Goal: Task Accomplishment & Management: Complete application form

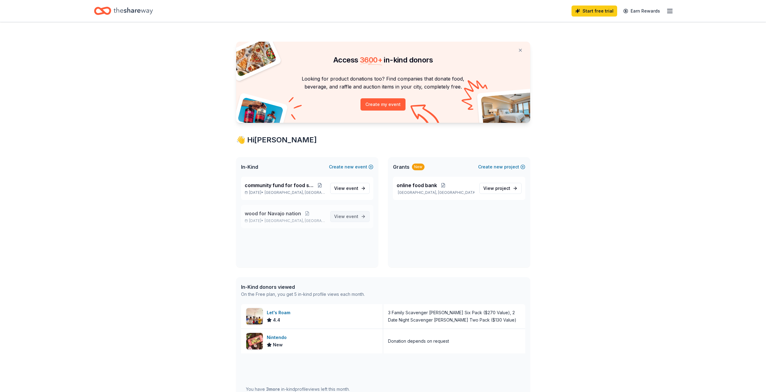
click at [357, 219] on span "View event" at bounding box center [346, 216] width 24 height 7
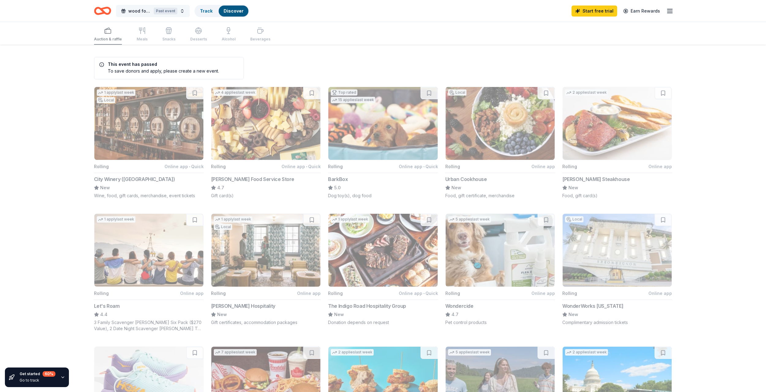
click at [182, 11] on button "wood for Navajo nation Past event" at bounding box center [152, 11] width 73 height 12
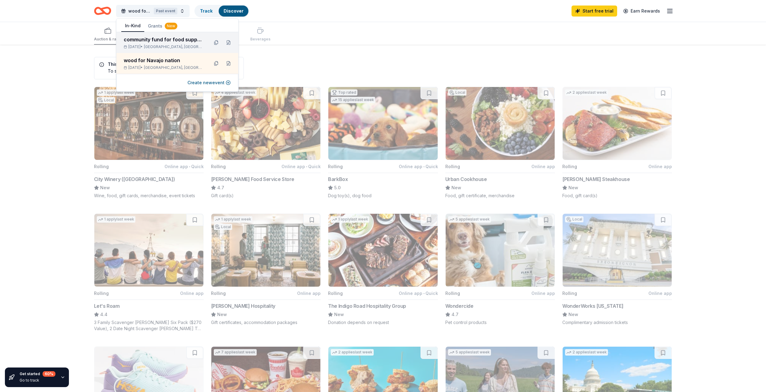
click at [174, 43] on div "community fund for food support Sep 30, 2025 • Clinton, TN" at bounding box center [164, 42] width 80 height 13
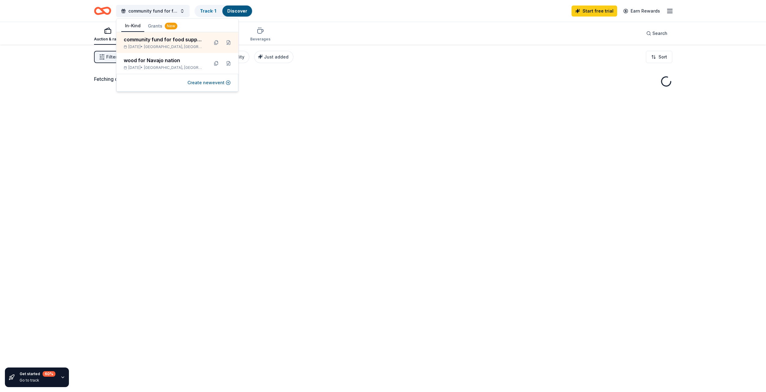
click at [389, 79] on div "Fetching donors, one moment..." at bounding box center [383, 78] width 578 height 7
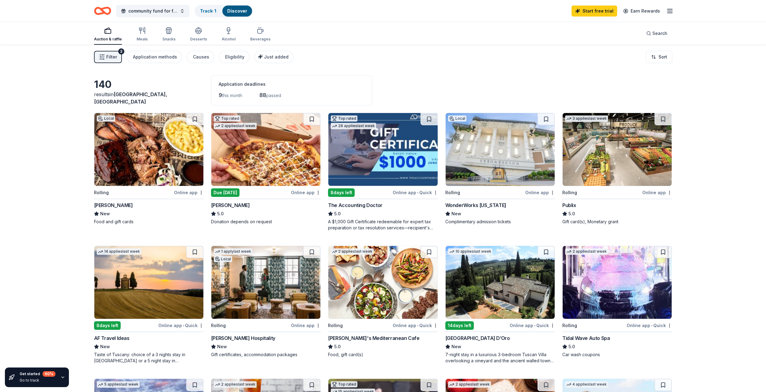
click at [114, 58] on span "Filter" at bounding box center [111, 56] width 11 height 7
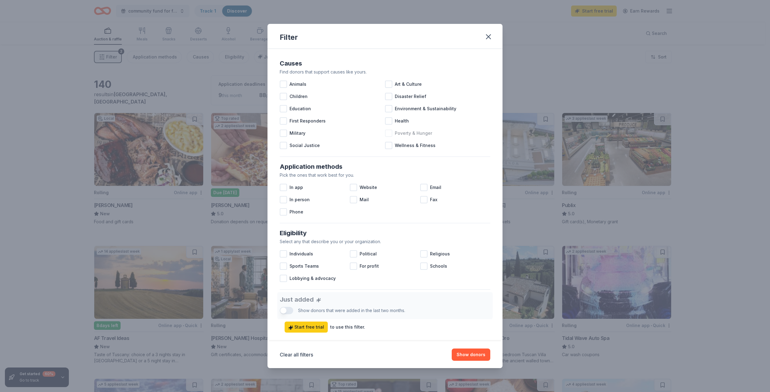
click at [387, 132] on div at bounding box center [388, 132] width 7 height 7
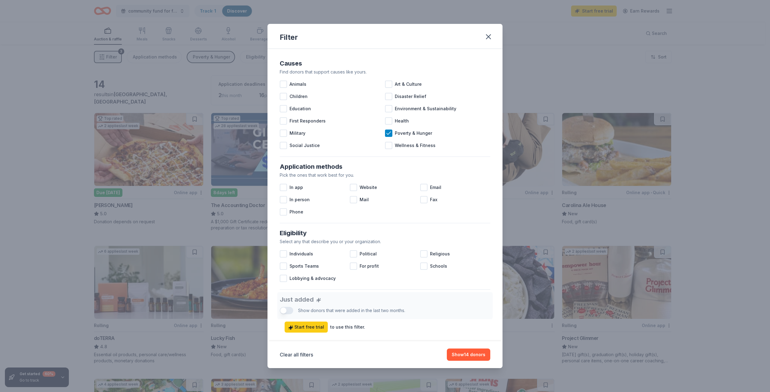
click at [50, 168] on div "Filter Causes Find donors that support causes like yours. Animals Art & Culture…" at bounding box center [385, 196] width 770 height 392
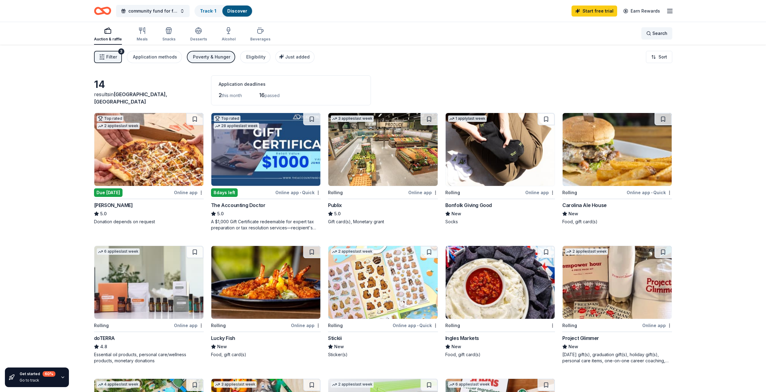
click at [652, 34] on div "Search" at bounding box center [656, 33] width 21 height 7
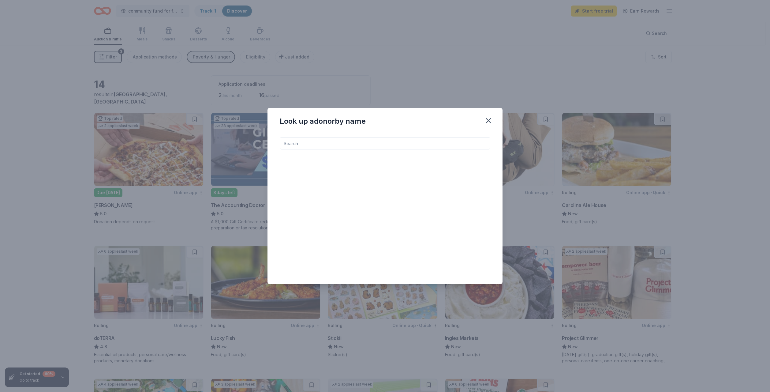
click at [374, 148] on input at bounding box center [385, 143] width 211 height 12
click at [403, 78] on div "Look up a donor by name" at bounding box center [385, 196] width 770 height 392
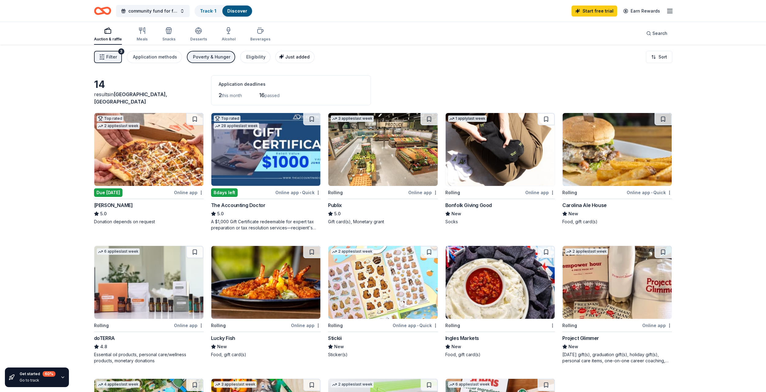
click at [298, 58] on span "Just added" at bounding box center [297, 56] width 24 height 5
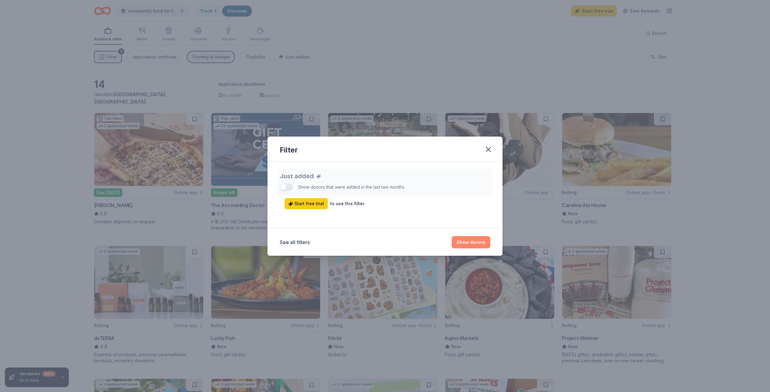
click at [474, 244] on button "Show donors" at bounding box center [471, 242] width 39 height 12
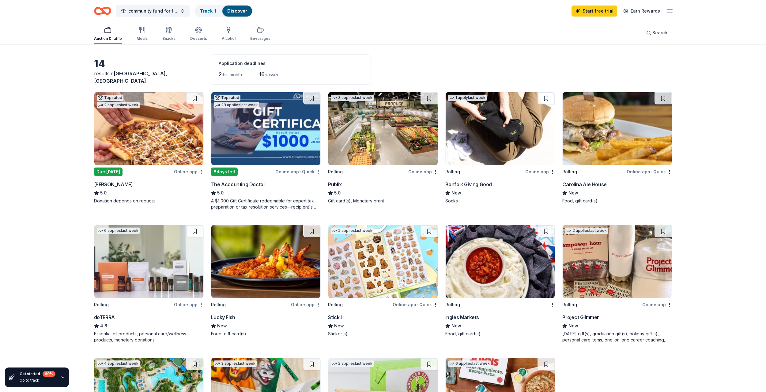
scroll to position [92, 0]
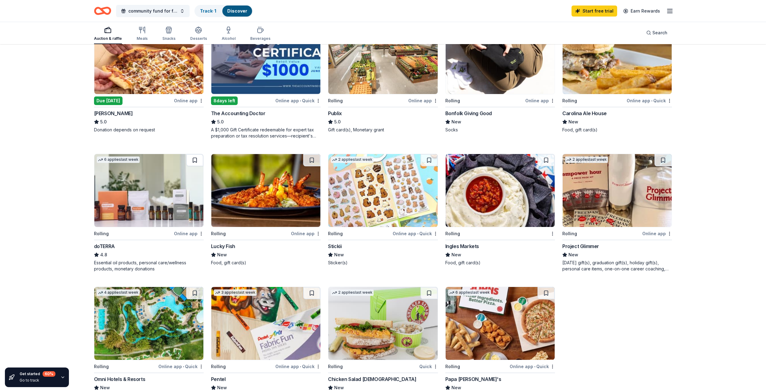
click at [196, 160] on button at bounding box center [194, 160] width 17 height 12
click at [429, 158] on button at bounding box center [428, 160] width 17 height 12
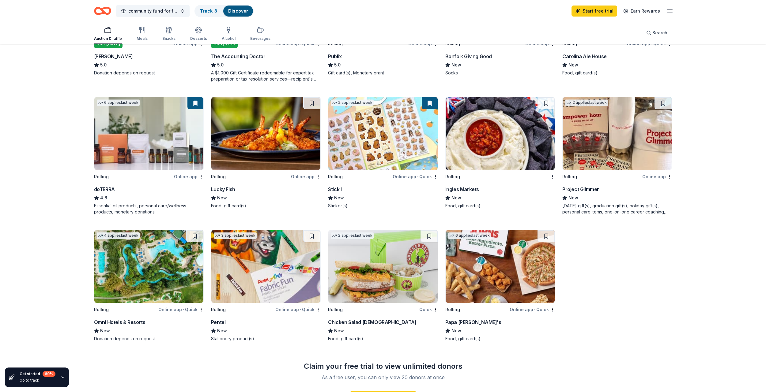
scroll to position [153, 0]
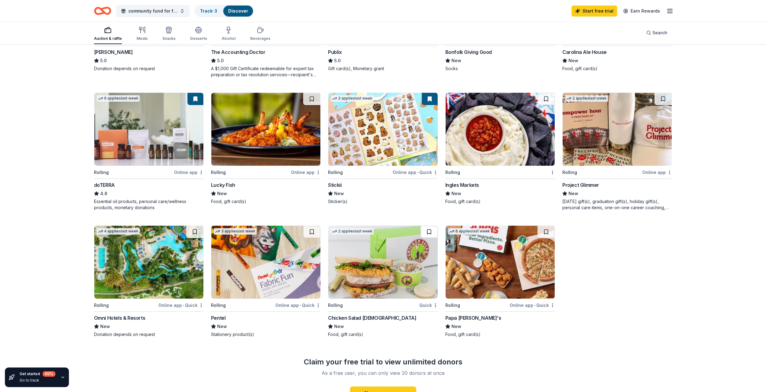
click at [430, 231] on button at bounding box center [428, 232] width 17 height 12
click at [254, 266] on img at bounding box center [265, 262] width 109 height 73
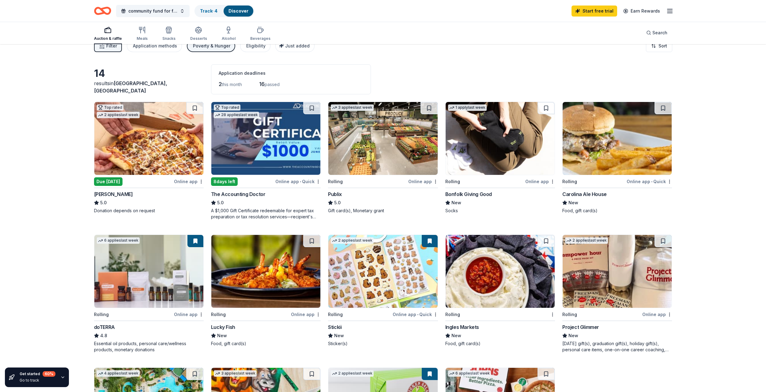
scroll to position [0, 0]
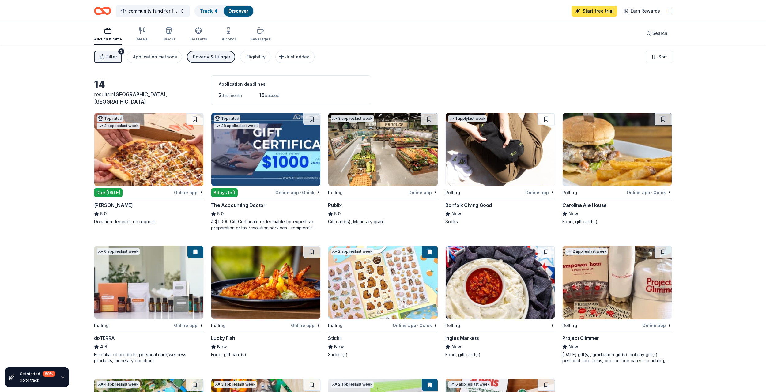
click at [597, 12] on link "Start free trial" at bounding box center [594, 11] width 46 height 11
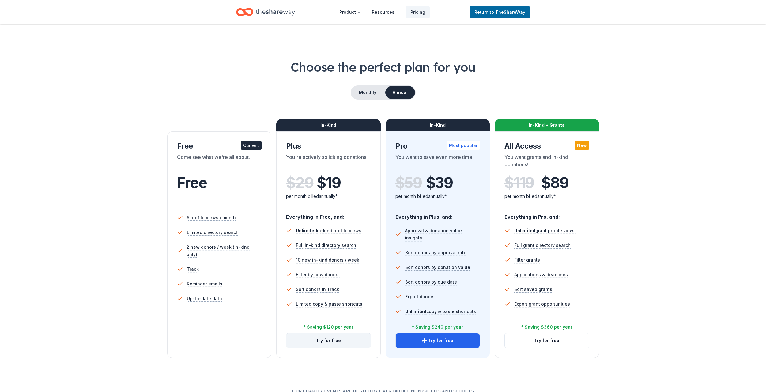
click at [352, 341] on button "Try for free" at bounding box center [328, 340] width 84 height 15
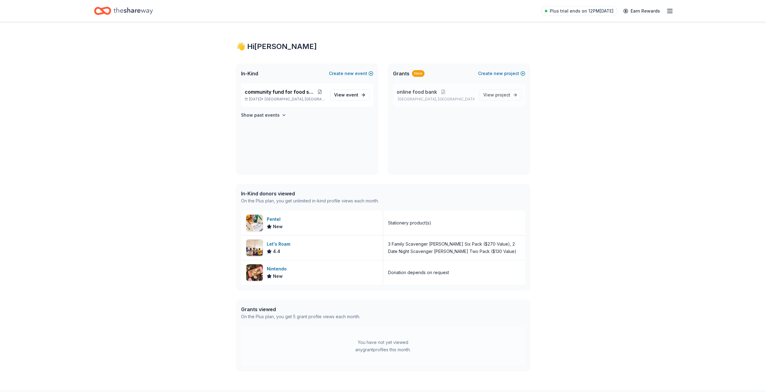
click at [418, 91] on span "online food bank" at bounding box center [416, 91] width 40 height 7
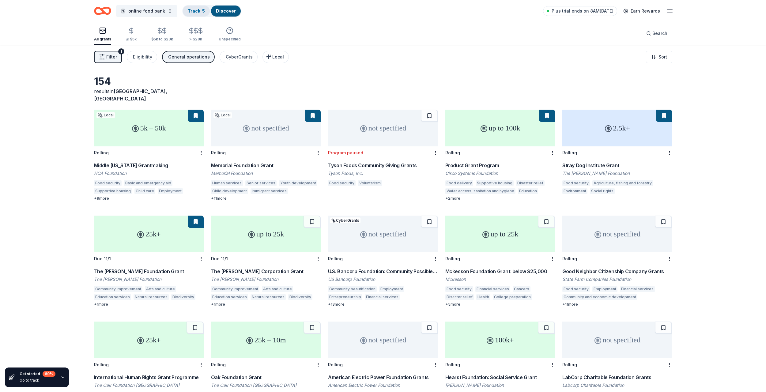
click at [202, 13] on link "Track · 5" at bounding box center [196, 10] width 17 height 5
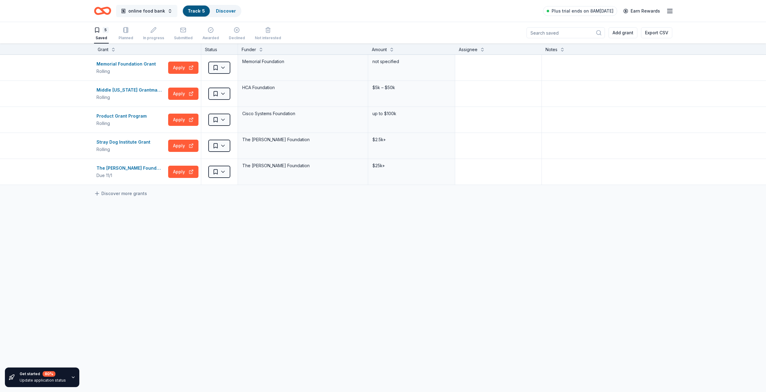
click at [140, 10] on span "online food bank" at bounding box center [146, 10] width 37 height 7
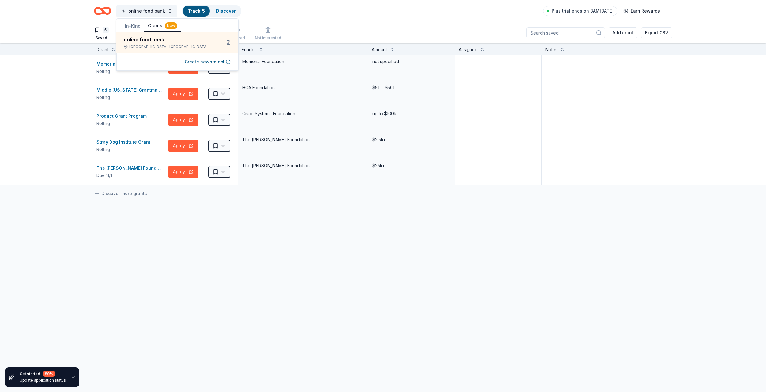
click at [134, 24] on button "In-Kind" at bounding box center [132, 26] width 23 height 11
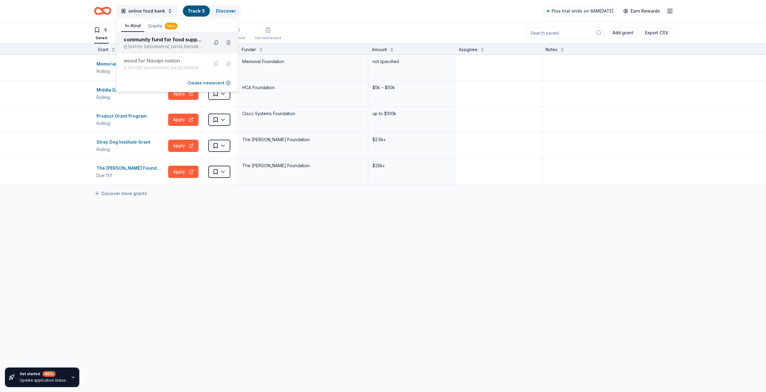
click at [149, 44] on div "Sep 30, 2025 • Clinton, TN" at bounding box center [164, 46] width 80 height 5
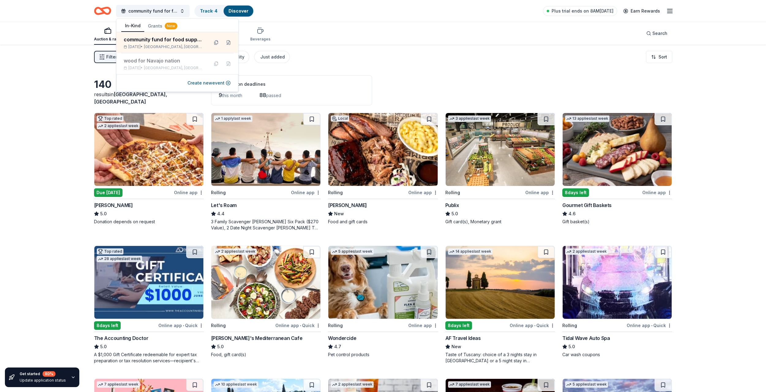
click at [376, 43] on div "Auction & raffle Meals Snacks Desserts Alcohol Beverages Search" at bounding box center [383, 33] width 578 height 23
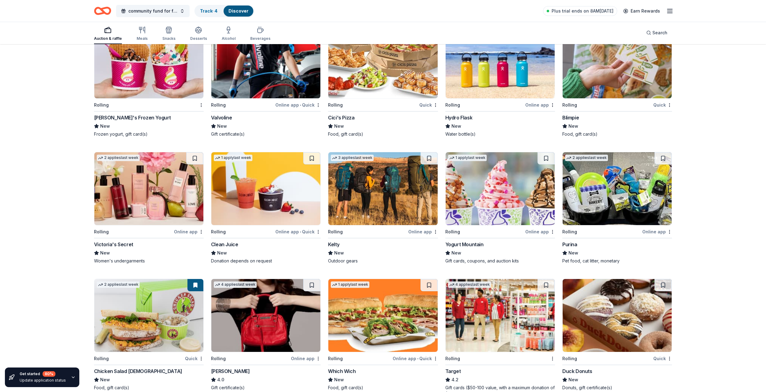
scroll to position [1792, 0]
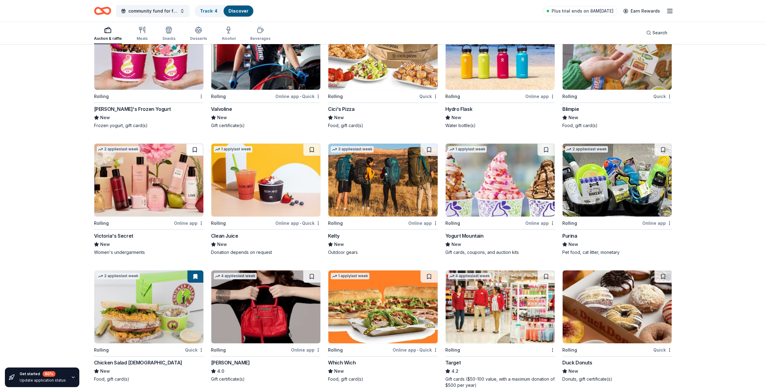
click at [195, 151] on button at bounding box center [194, 150] width 17 height 12
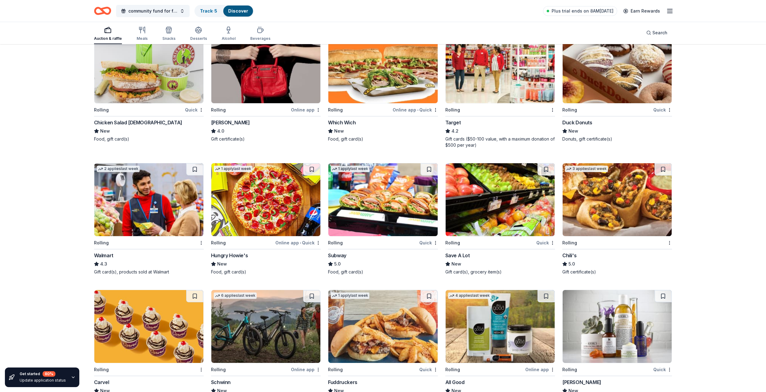
scroll to position [2037, 0]
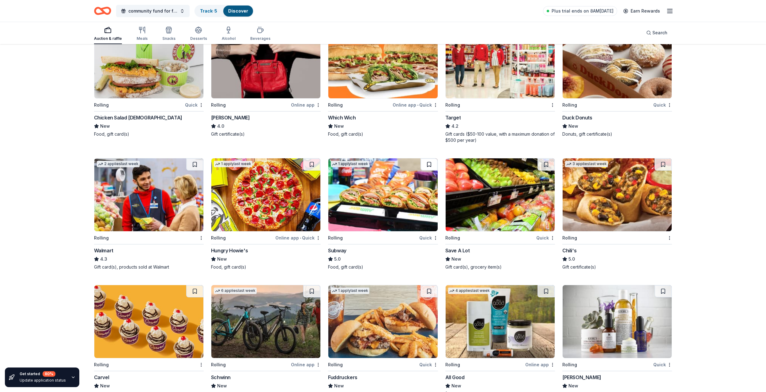
click at [429, 163] on button at bounding box center [428, 164] width 17 height 12
click at [664, 162] on button at bounding box center [662, 164] width 17 height 12
click at [546, 164] on button at bounding box center [545, 164] width 17 height 12
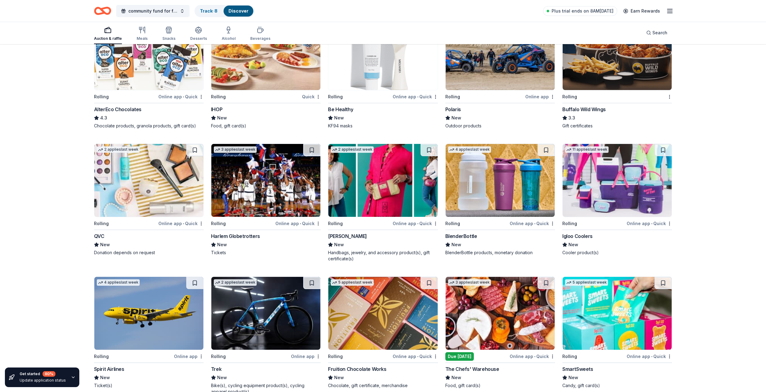
scroll to position [2592, 0]
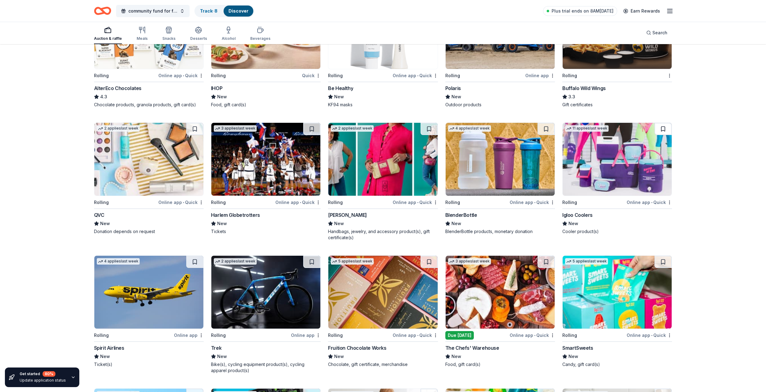
click at [665, 129] on button at bounding box center [662, 129] width 17 height 12
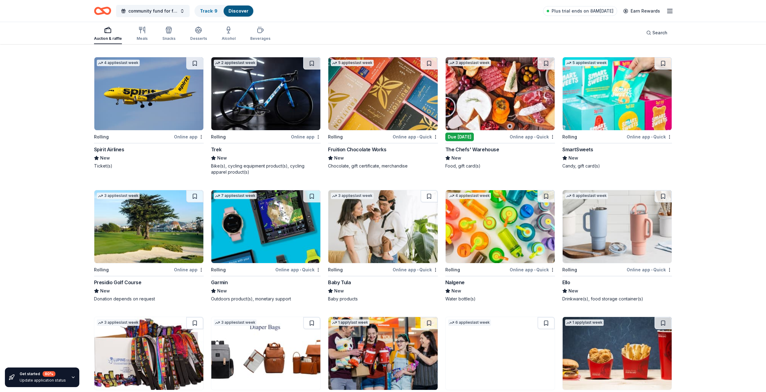
scroll to position [2837, 0]
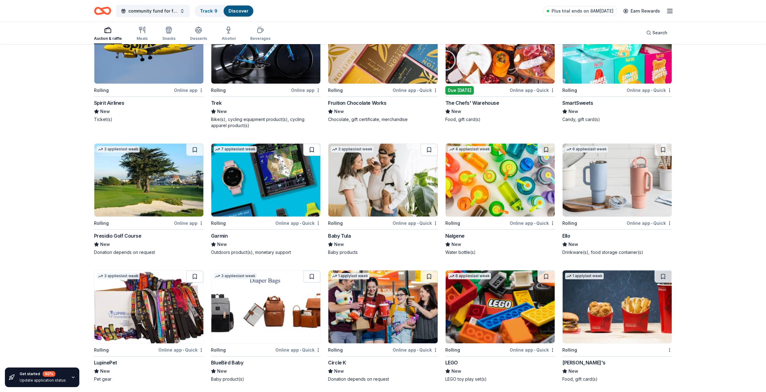
click at [313, 149] on button at bounding box center [311, 150] width 17 height 12
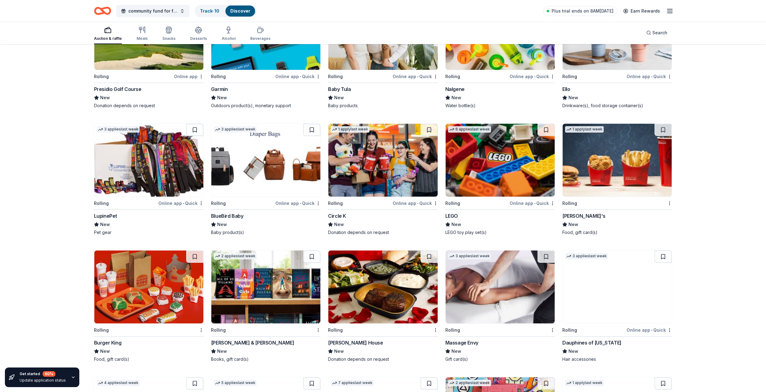
scroll to position [2990, 0]
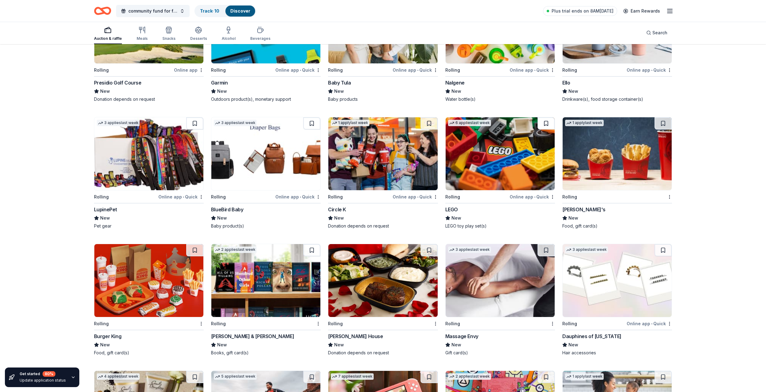
click at [547, 122] on button at bounding box center [545, 123] width 17 height 12
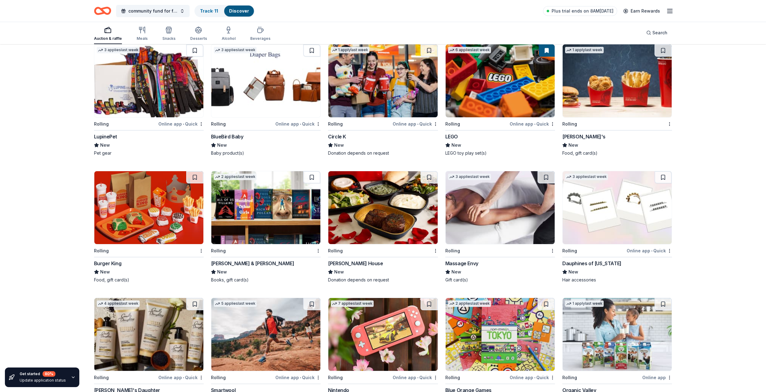
scroll to position [3082, 0]
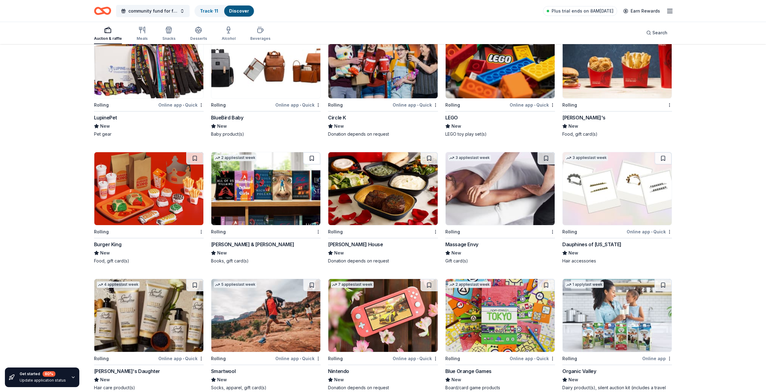
click at [314, 160] on button at bounding box center [311, 158] width 17 height 12
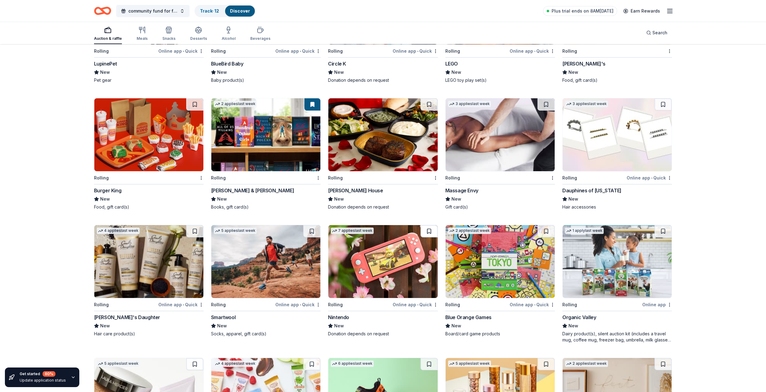
click at [431, 230] on button at bounding box center [428, 231] width 17 height 12
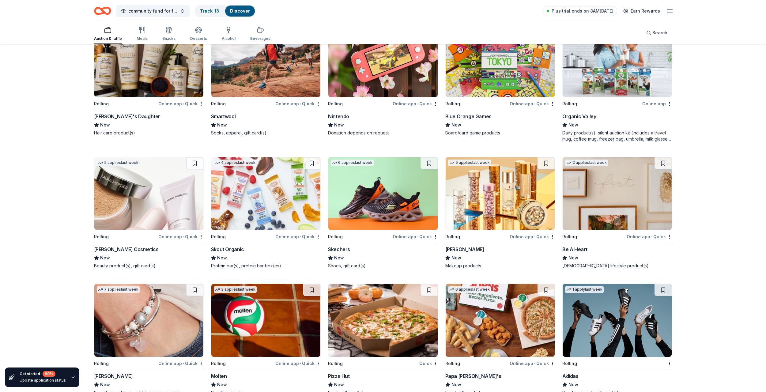
scroll to position [3352, 0]
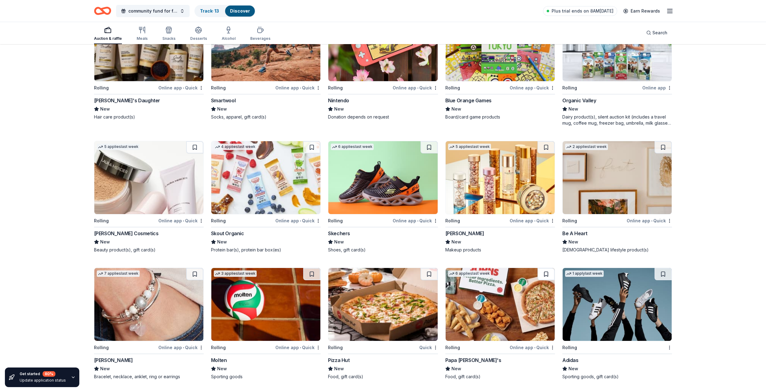
click at [546, 275] on button at bounding box center [545, 274] width 17 height 12
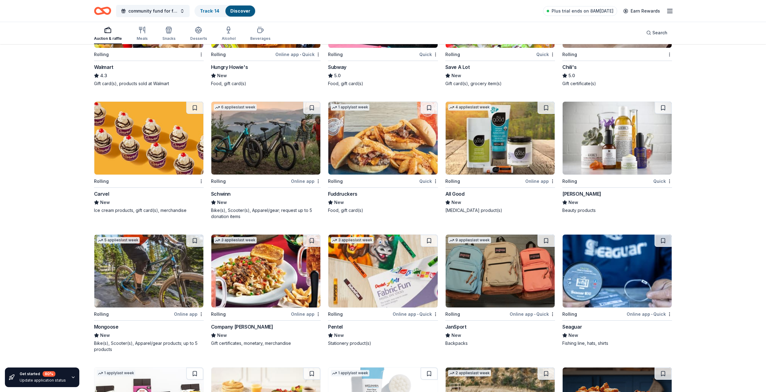
scroll to position [2220, 0]
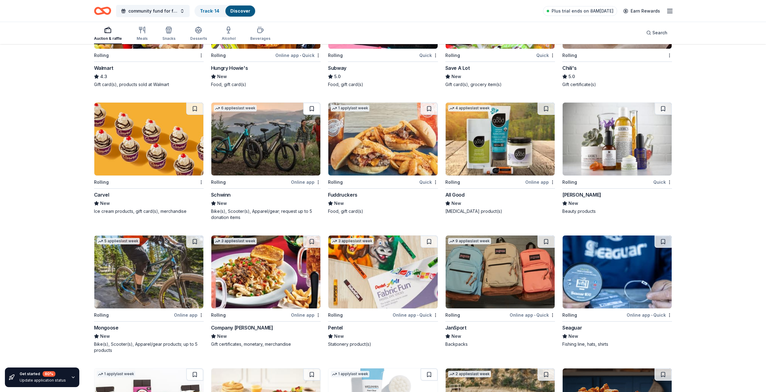
click at [312, 109] on button at bounding box center [311, 109] width 17 height 12
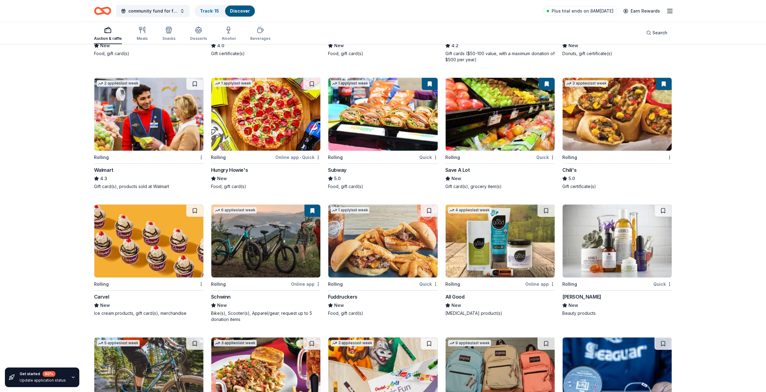
scroll to position [2097, 0]
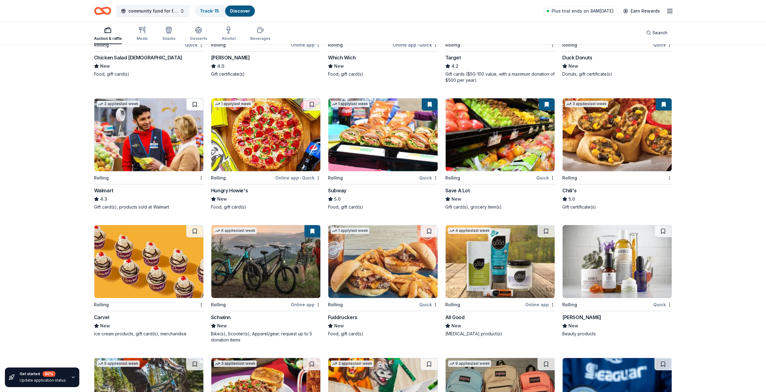
click at [196, 107] on button at bounding box center [194, 104] width 17 height 12
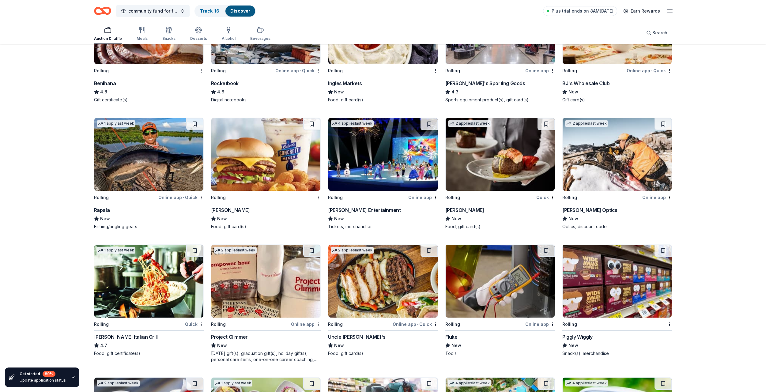
scroll to position [1302, 0]
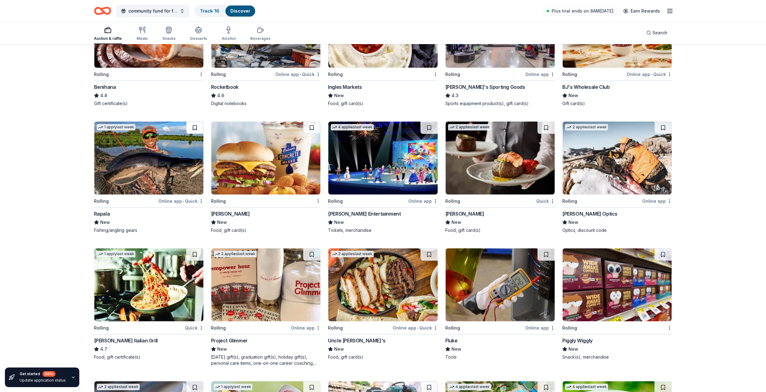
click at [195, 128] on button at bounding box center [194, 128] width 17 height 12
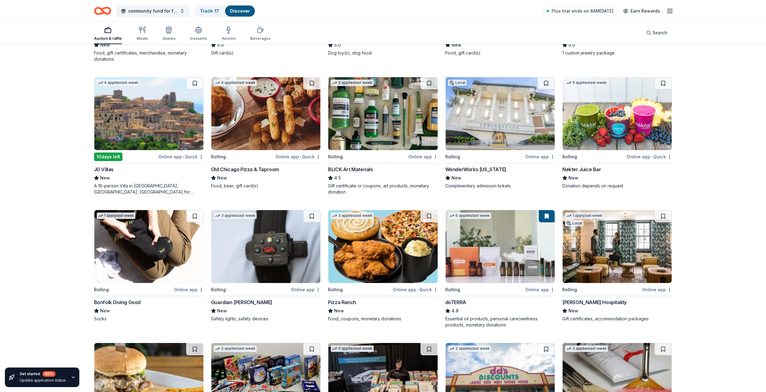
scroll to position [567, 0]
click at [431, 82] on button at bounding box center [428, 83] width 17 height 12
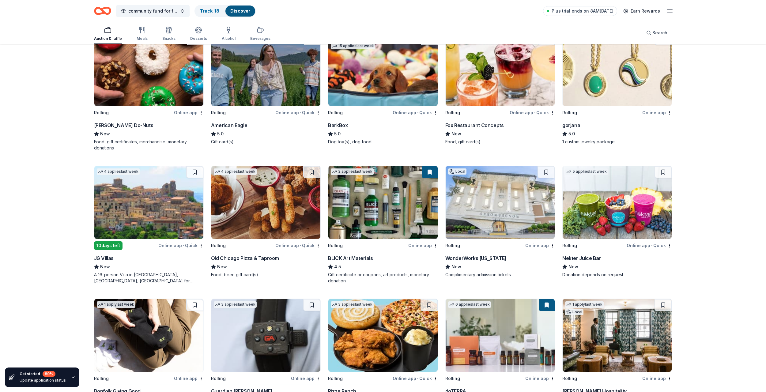
scroll to position [414, 0]
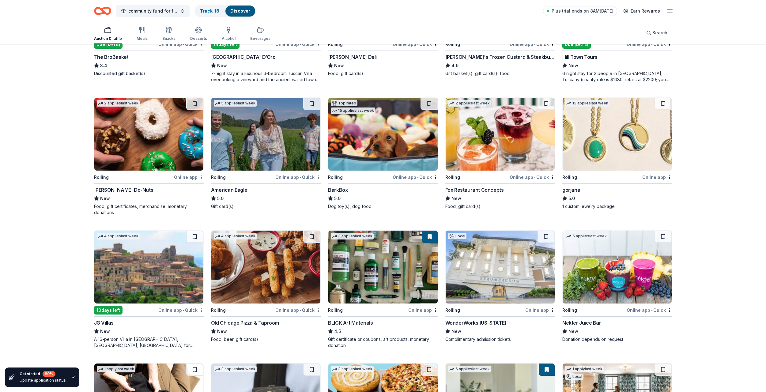
click at [430, 238] on button at bounding box center [429, 236] width 16 height 12
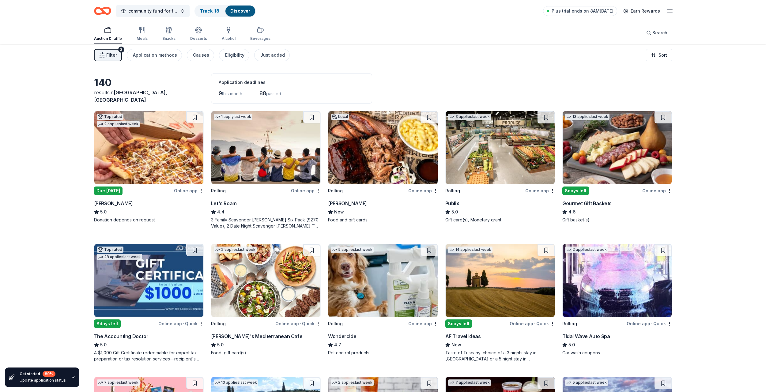
scroll to position [0, 0]
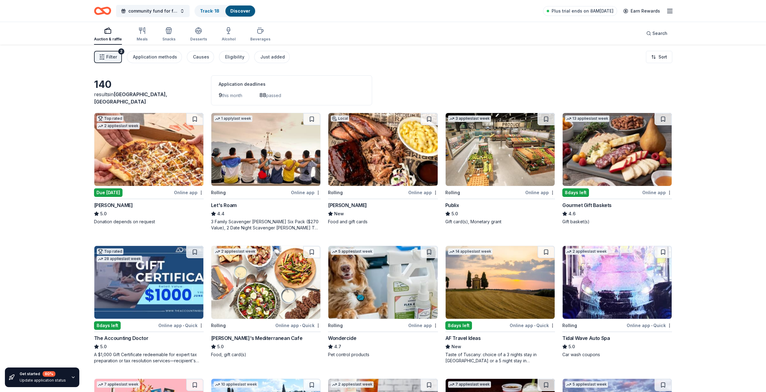
click at [666, 121] on button at bounding box center [662, 119] width 17 height 12
click at [547, 122] on button at bounding box center [545, 119] width 17 height 12
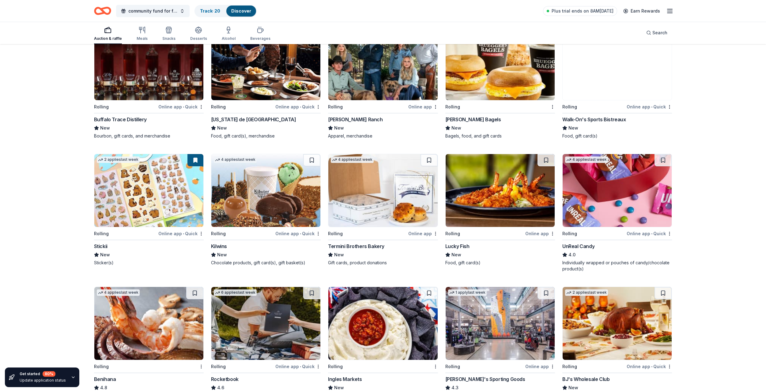
scroll to position [1071, 0]
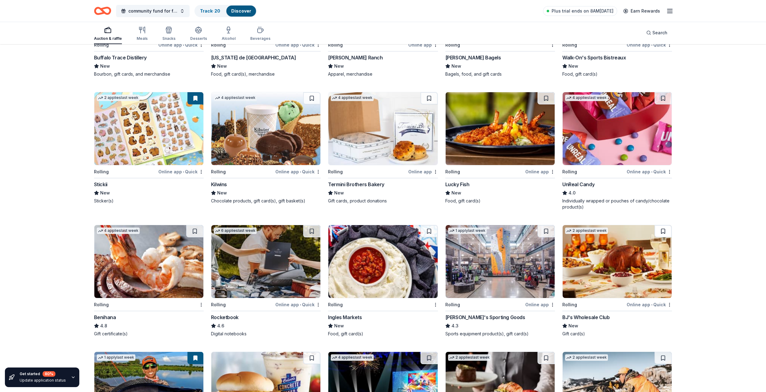
click at [663, 230] on button at bounding box center [662, 231] width 17 height 12
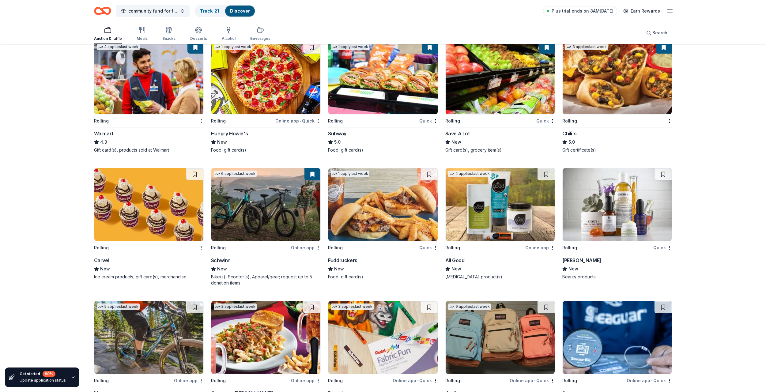
scroll to position [2234, 0]
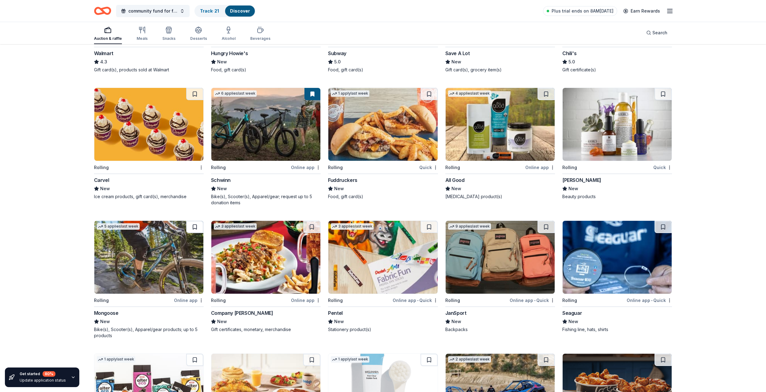
click at [195, 227] on button at bounding box center [194, 227] width 17 height 12
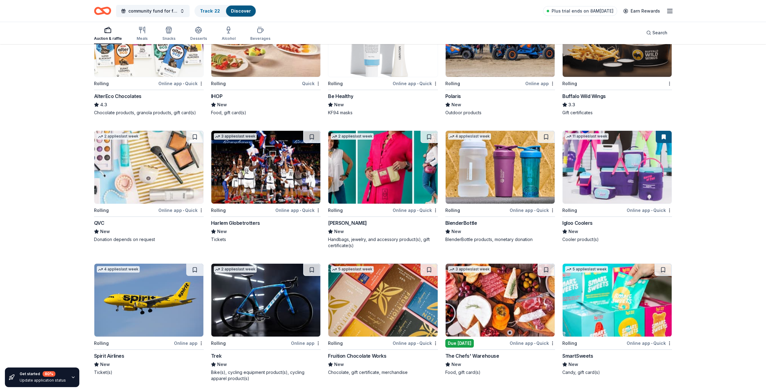
scroll to position [2632, 0]
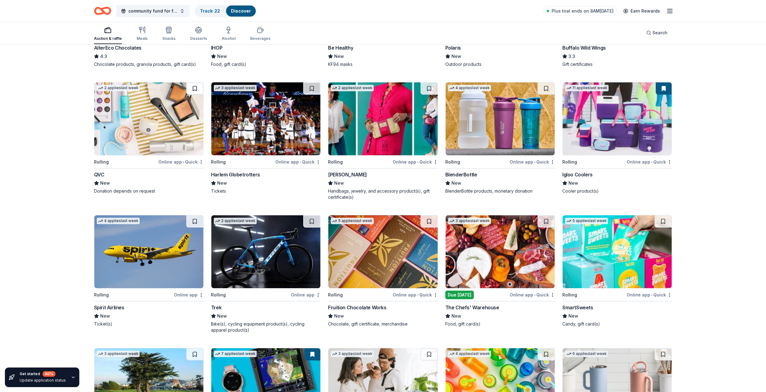
click at [195, 86] on button at bounding box center [194, 88] width 17 height 12
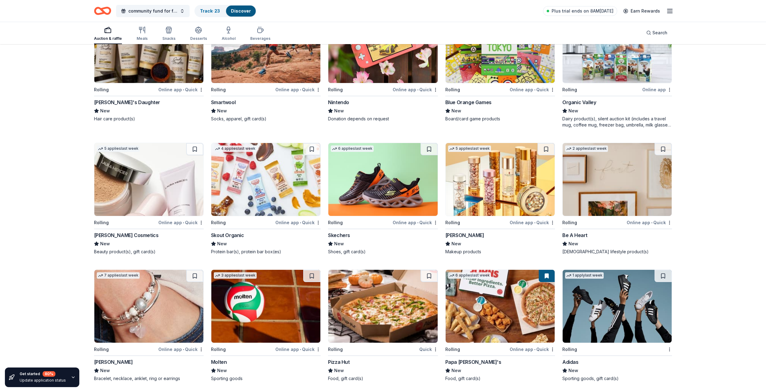
scroll to position [3352, 0]
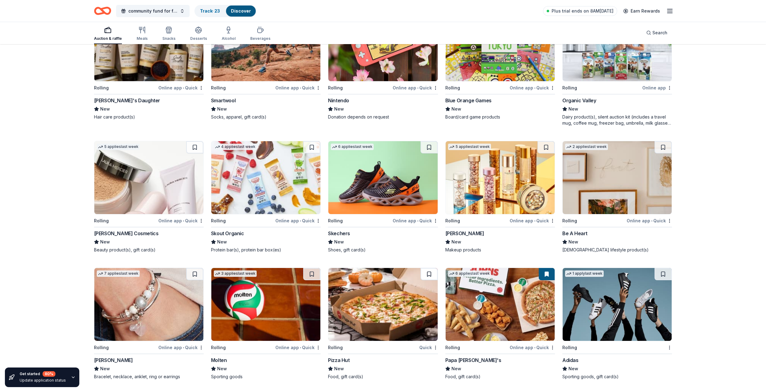
click at [426, 271] on button at bounding box center [428, 274] width 17 height 12
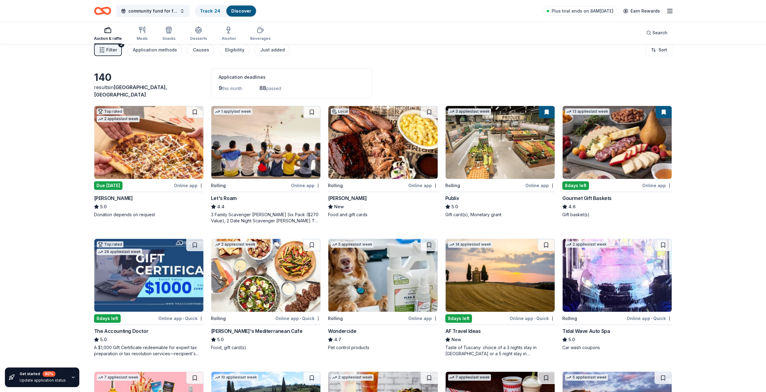
scroll to position [0, 0]
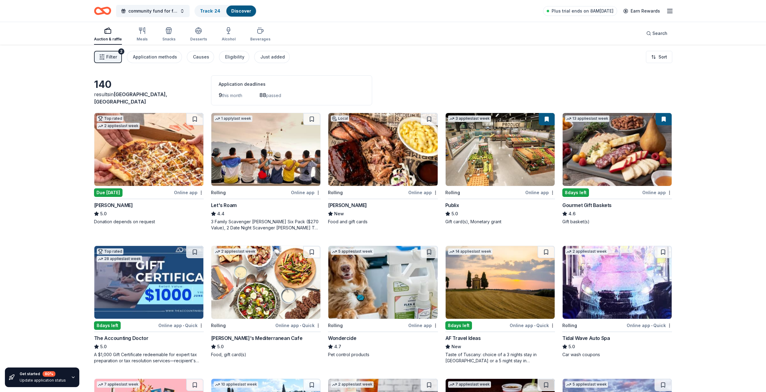
click at [480, 158] on img at bounding box center [499, 149] width 109 height 73
click at [608, 165] on img at bounding box center [616, 149] width 109 height 73
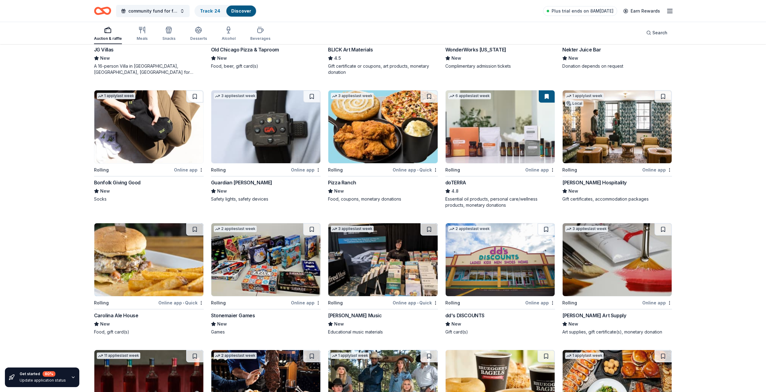
scroll to position [704, 0]
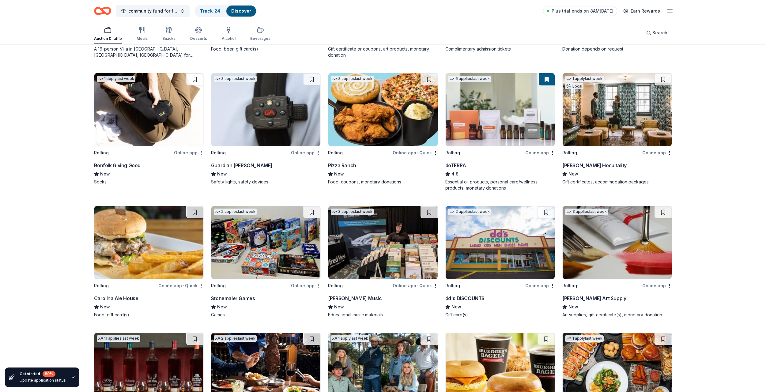
click at [498, 125] on img at bounding box center [499, 109] width 109 height 73
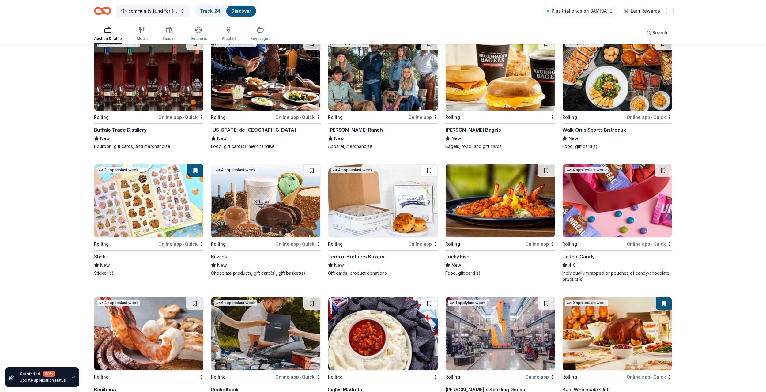
scroll to position [1010, 0]
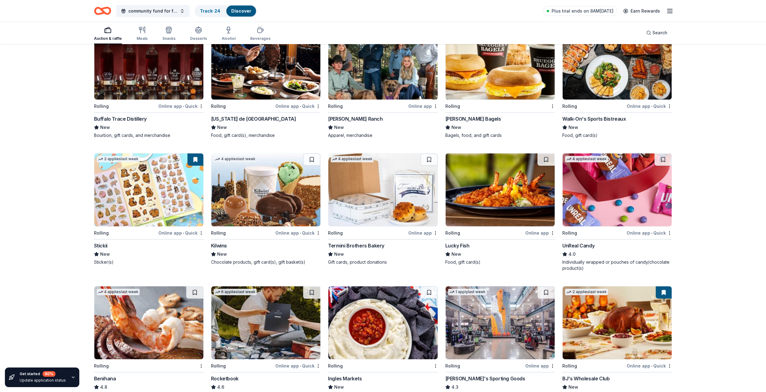
click at [154, 196] on img at bounding box center [148, 189] width 109 height 73
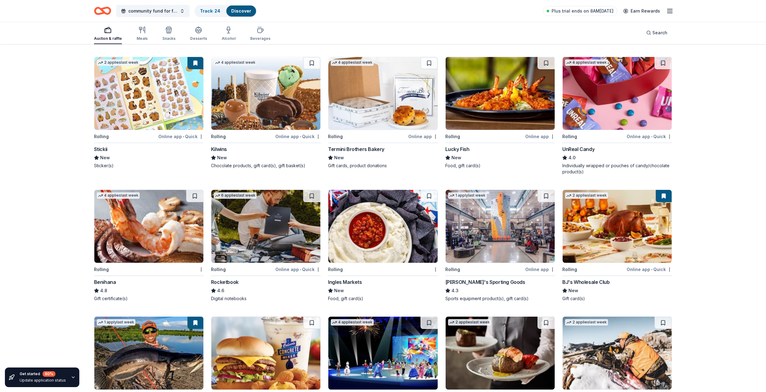
scroll to position [1133, 0]
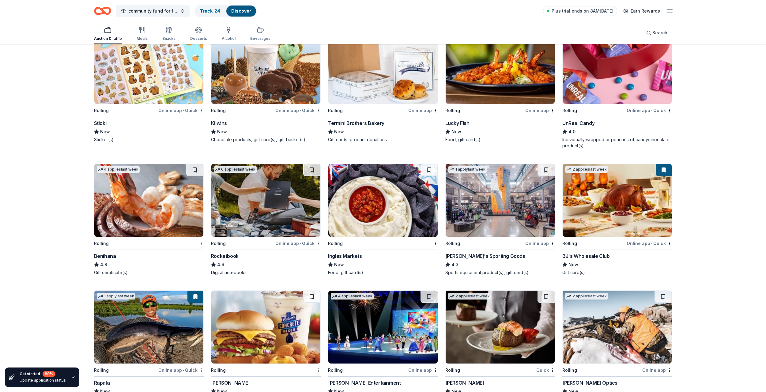
click at [617, 197] on img at bounding box center [616, 200] width 109 height 73
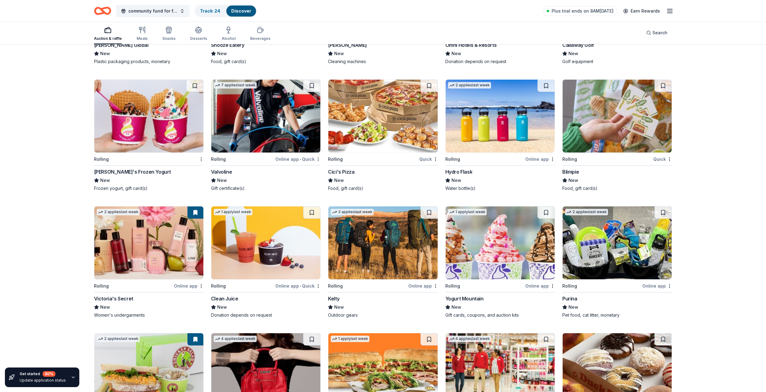
scroll to position [1745, 0]
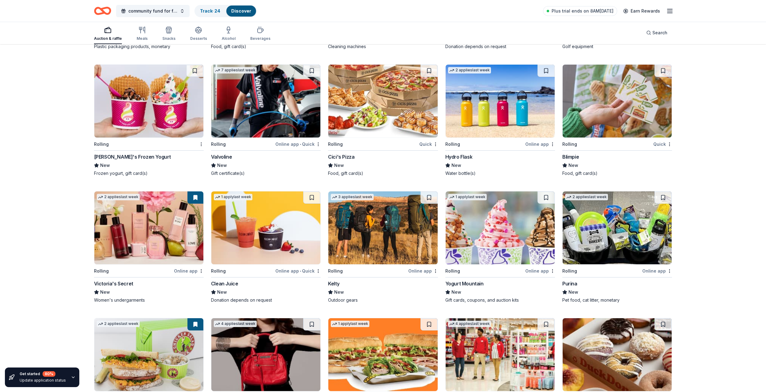
click at [163, 234] on img at bounding box center [148, 227] width 109 height 73
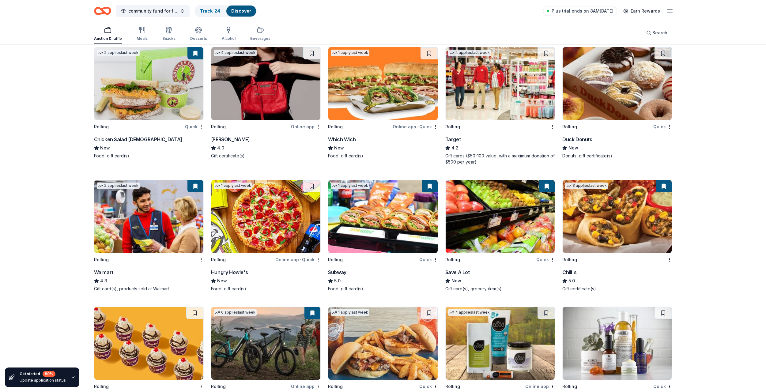
scroll to position [2051, 0]
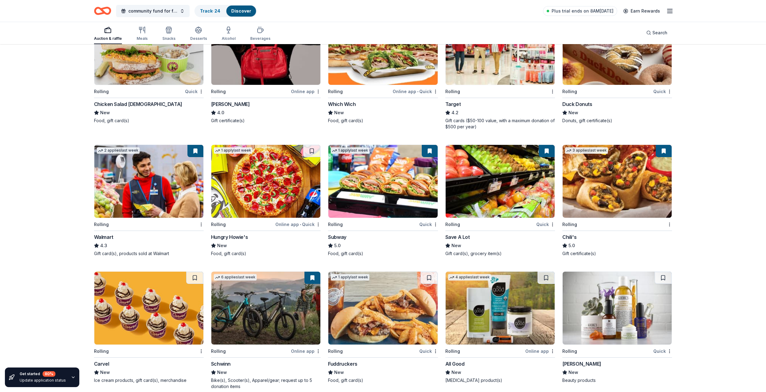
click at [495, 188] on img at bounding box center [499, 181] width 109 height 73
click at [624, 186] on img at bounding box center [616, 181] width 109 height 73
click at [141, 182] on img at bounding box center [148, 181] width 109 height 73
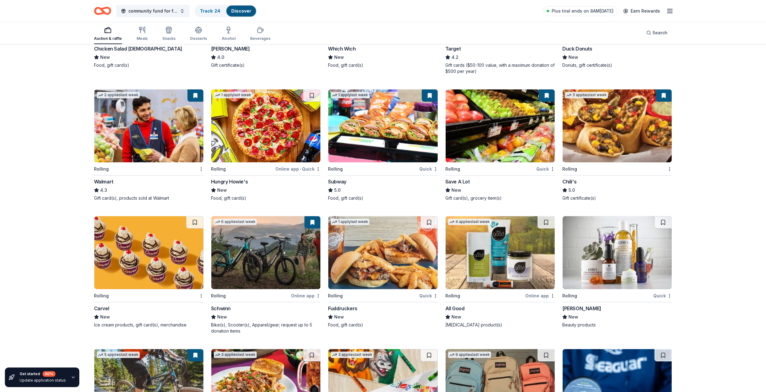
scroll to position [2143, 0]
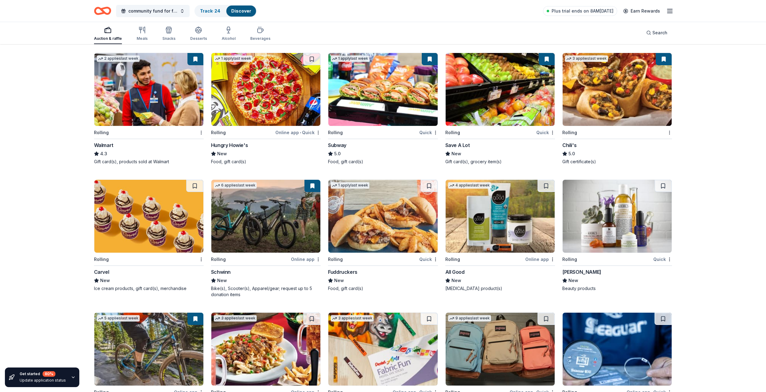
click at [276, 234] on img at bounding box center [265, 216] width 109 height 73
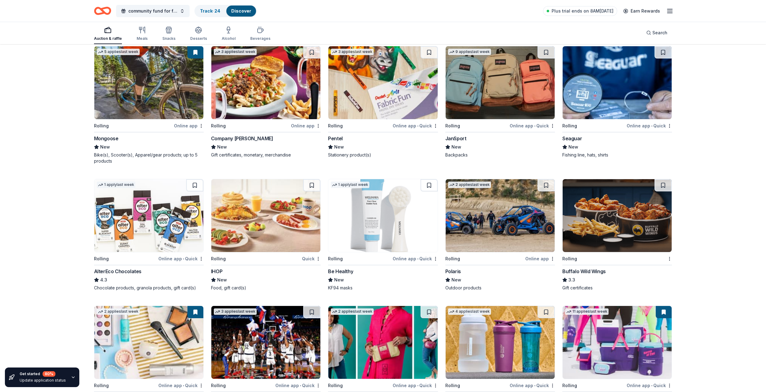
scroll to position [2418, 0]
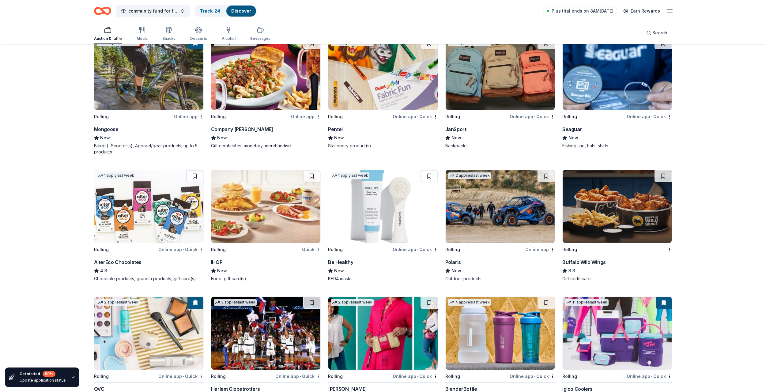
click at [498, 205] on img at bounding box center [499, 206] width 109 height 73
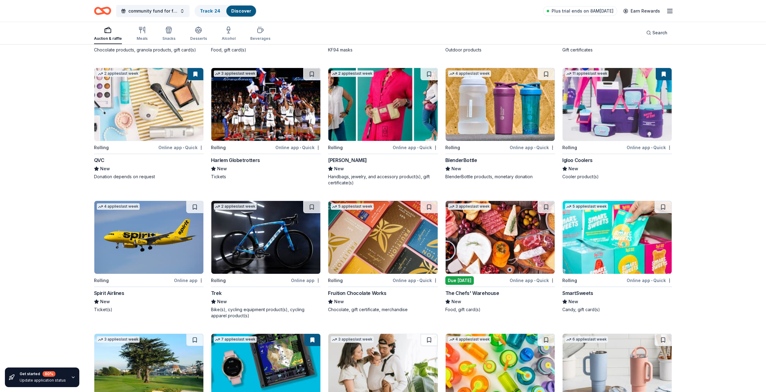
scroll to position [2724, 0]
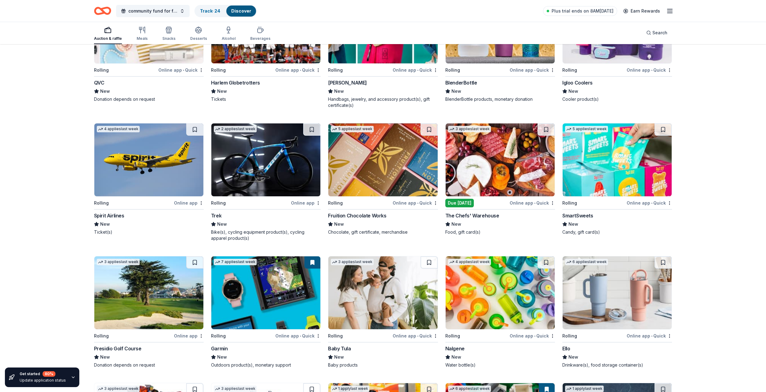
click at [282, 295] on img at bounding box center [265, 292] width 109 height 73
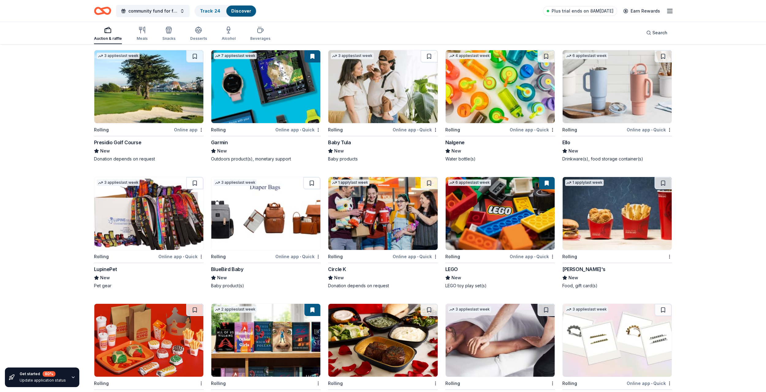
scroll to position [2938, 0]
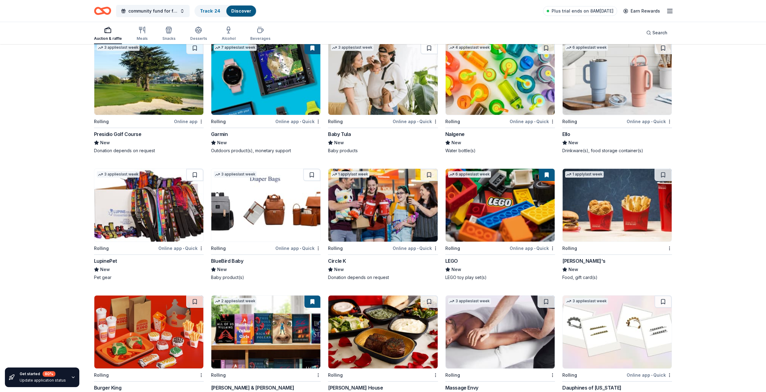
click at [497, 211] on img at bounding box center [499, 205] width 109 height 73
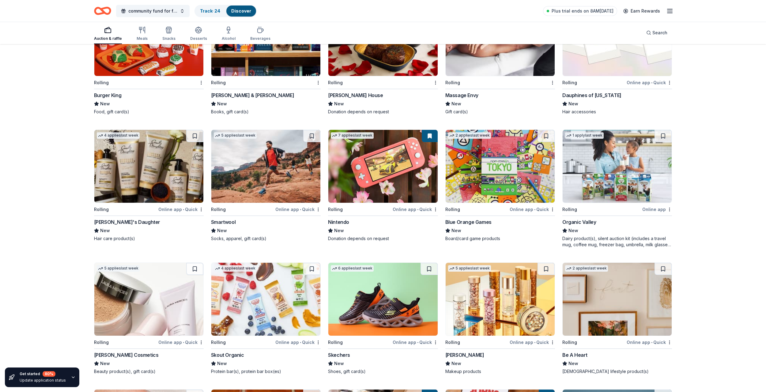
scroll to position [3199, 0]
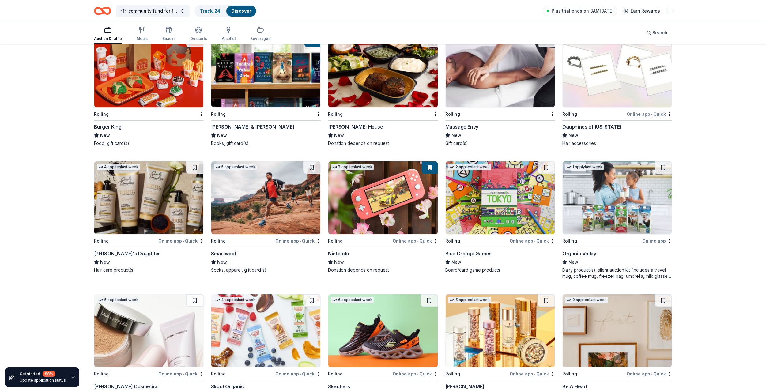
click at [382, 200] on img at bounding box center [382, 197] width 109 height 73
click at [161, 32] on div "Auction & raffle Meals Snacks Desserts Alcohol Beverages" at bounding box center [182, 34] width 176 height 20
click at [260, 34] on div "Beverages" at bounding box center [260, 33] width 20 height 15
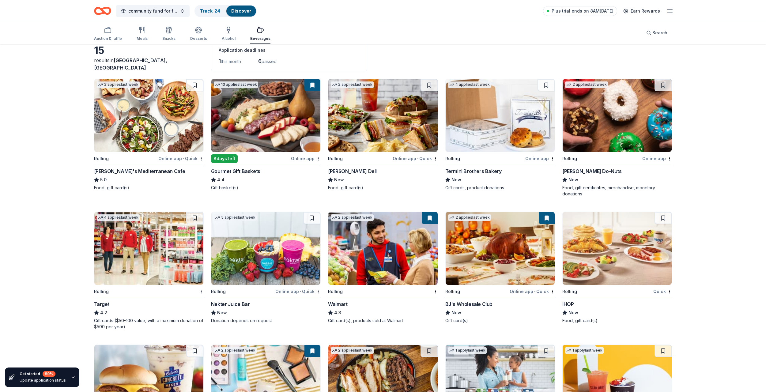
scroll to position [31, 0]
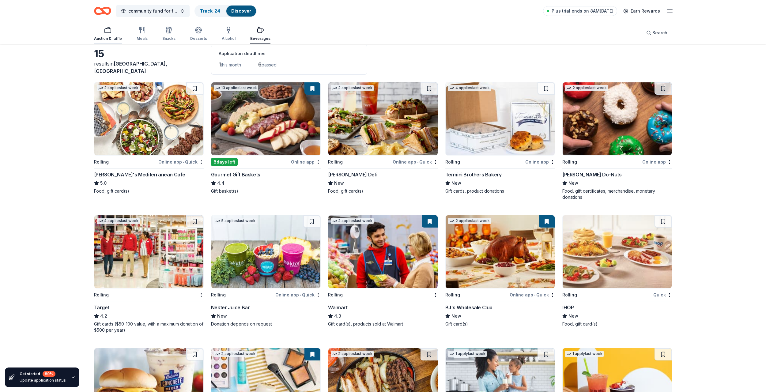
click at [115, 32] on div "button" at bounding box center [108, 29] width 28 height 7
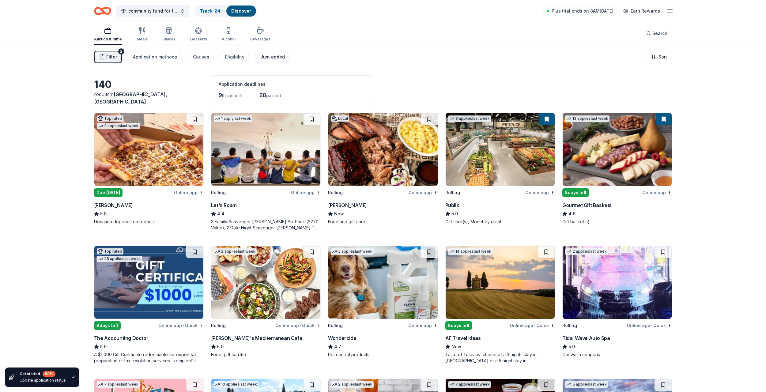
click at [273, 60] on div "Just added" at bounding box center [272, 56] width 24 height 7
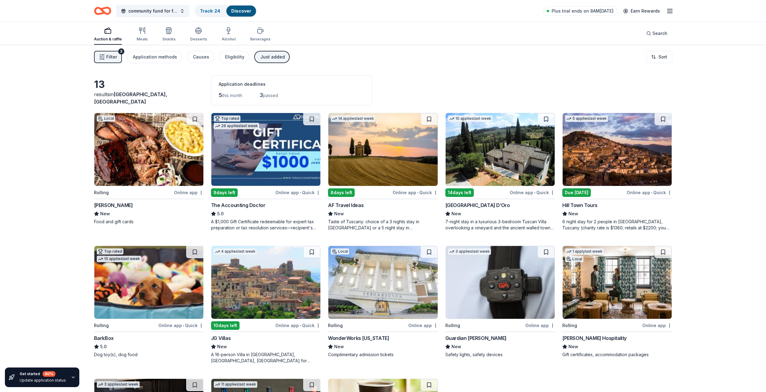
click at [109, 55] on span "Filter" at bounding box center [111, 56] width 11 height 7
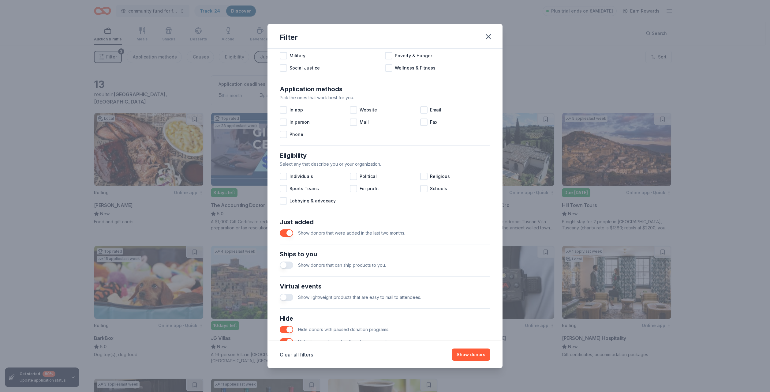
scroll to position [111, 0]
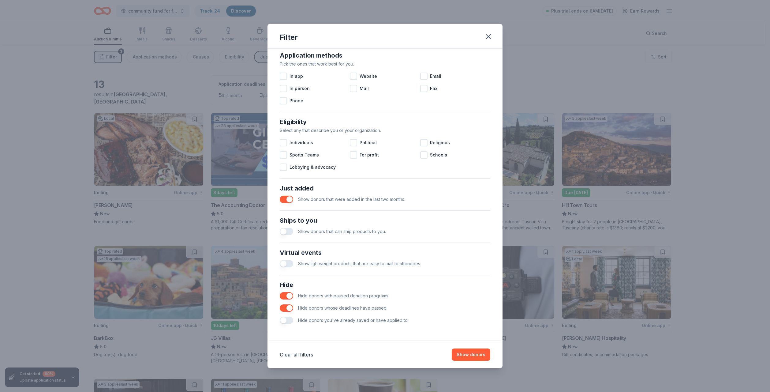
click at [292, 263] on button "button" at bounding box center [286, 263] width 13 height 7
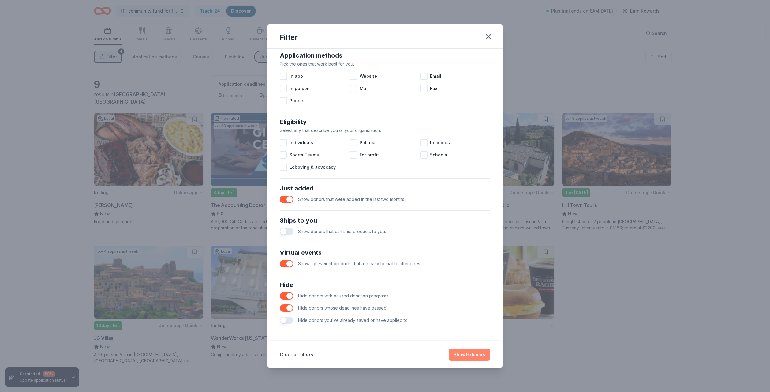
click at [460, 354] on button "Show 9 donors" at bounding box center [470, 354] width 42 height 12
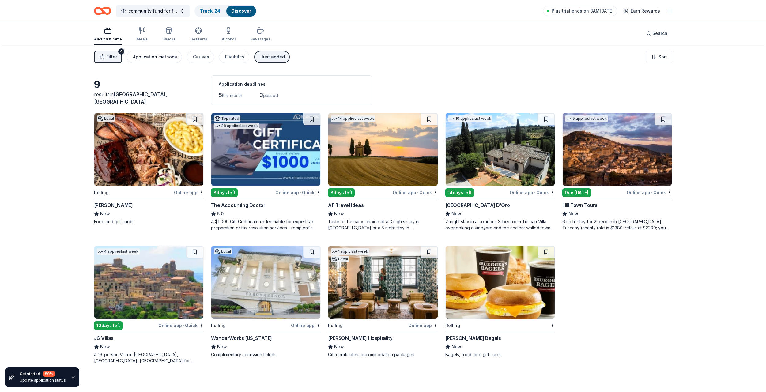
click at [161, 61] on button "Application methods" at bounding box center [154, 57] width 55 height 12
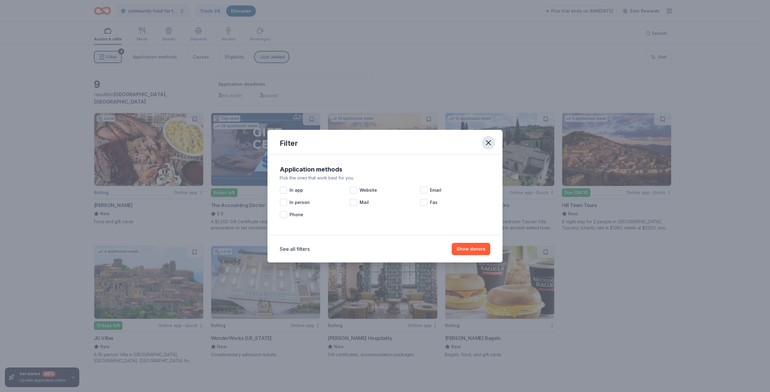
click at [490, 141] on icon "button" at bounding box center [488, 142] width 4 height 4
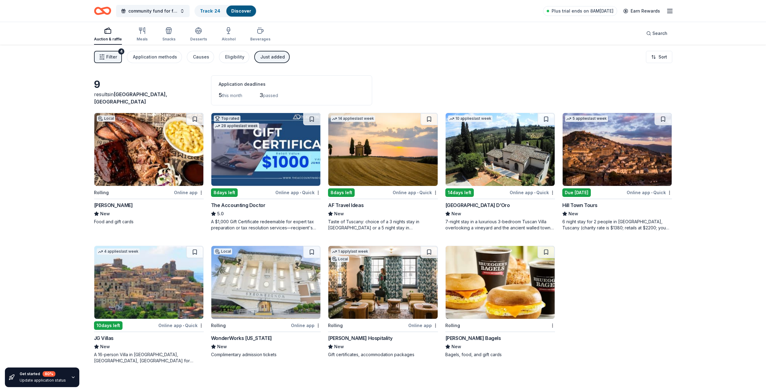
click at [116, 59] on span "Filter" at bounding box center [111, 56] width 11 height 7
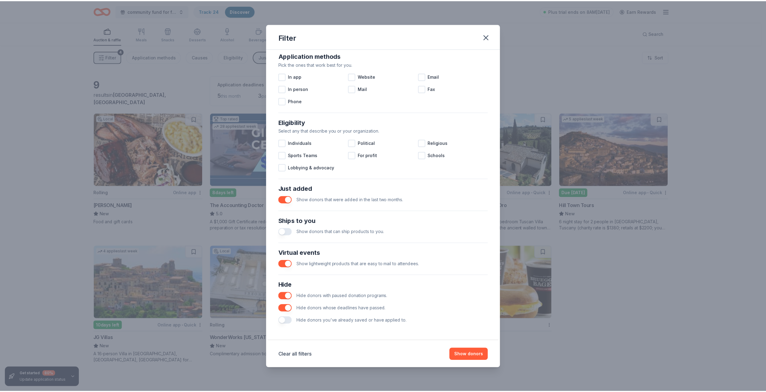
scroll to position [111, 0]
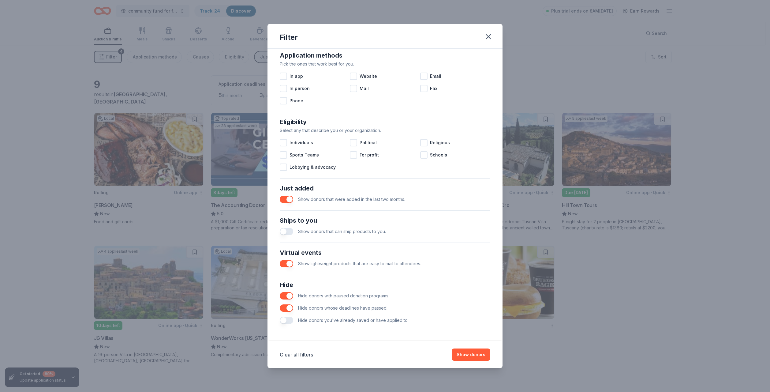
click at [290, 309] on button "button" at bounding box center [286, 307] width 13 height 7
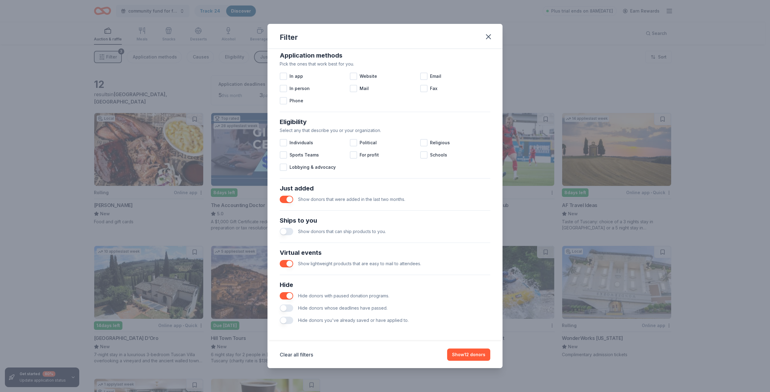
click at [286, 298] on button "button" at bounding box center [286, 295] width 13 height 7
click at [465, 354] on button "Show 12 donors" at bounding box center [468, 354] width 43 height 12
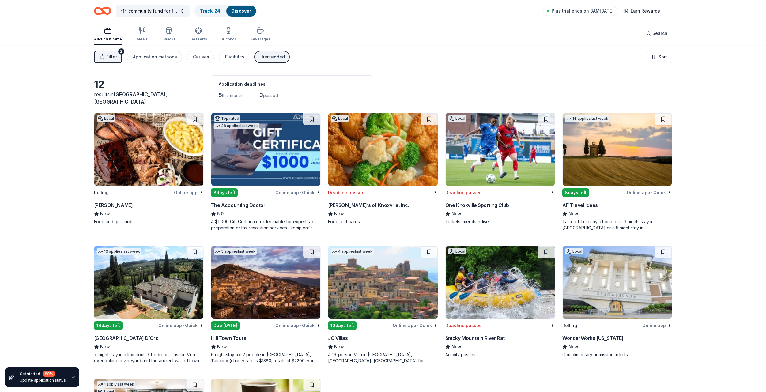
click at [112, 60] on span "Filter" at bounding box center [111, 56] width 11 height 7
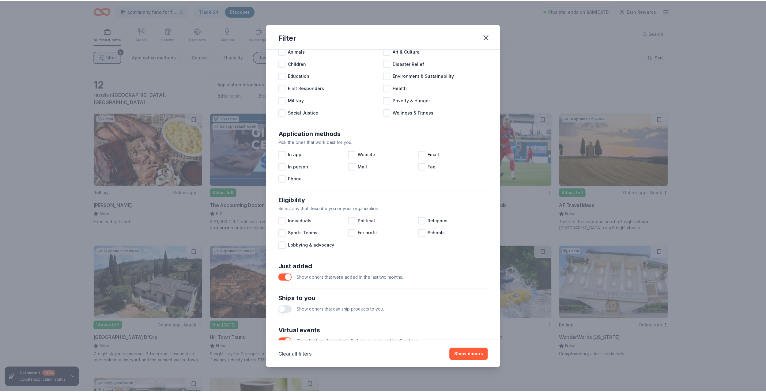
scroll to position [111, 0]
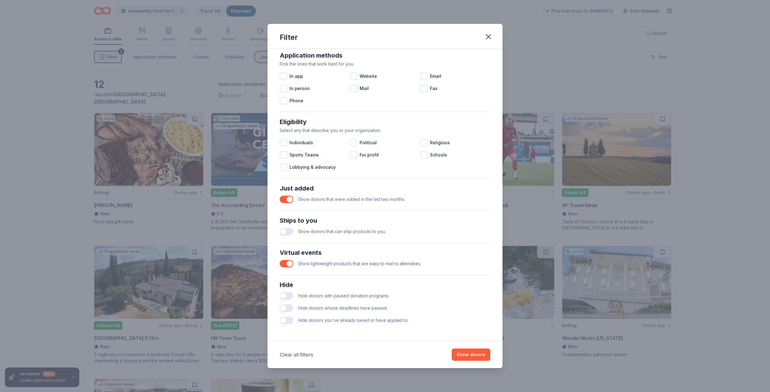
click at [307, 356] on button "Clear all filters" at bounding box center [296, 354] width 33 height 7
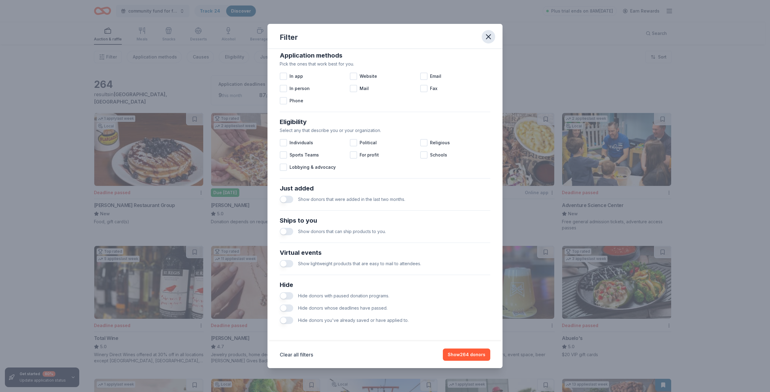
click at [493, 34] on button "button" at bounding box center [488, 36] width 13 height 13
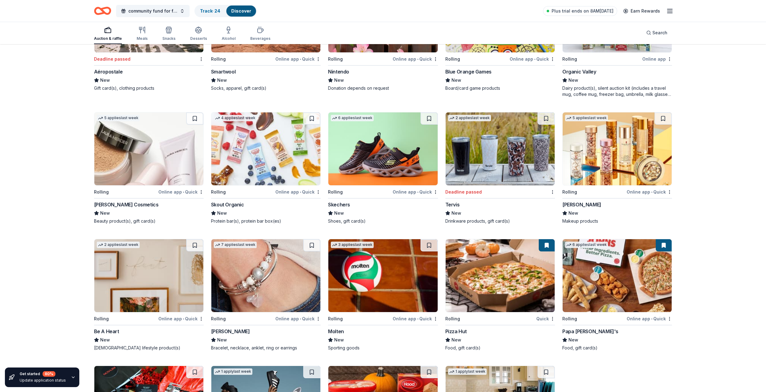
scroll to position [6600, 0]
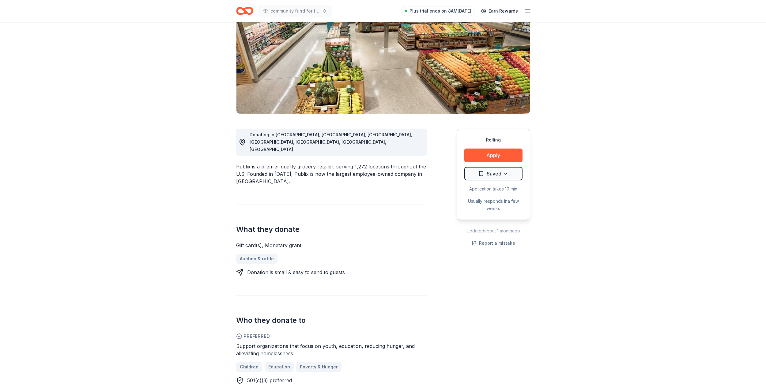
scroll to position [61, 0]
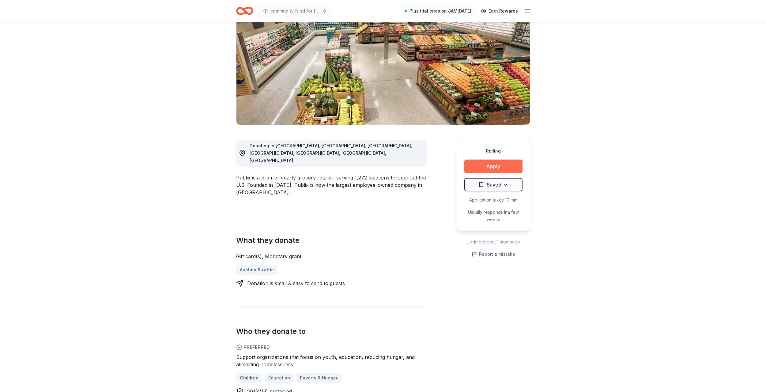
click at [497, 164] on button "Apply" at bounding box center [493, 165] width 58 height 13
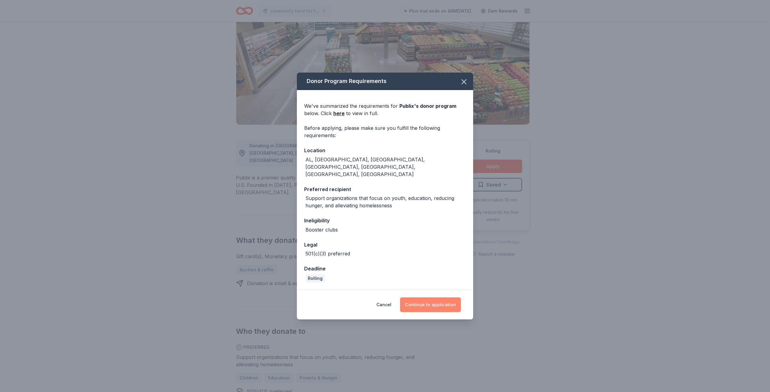
click at [429, 297] on button "Continue to application" at bounding box center [430, 304] width 61 height 15
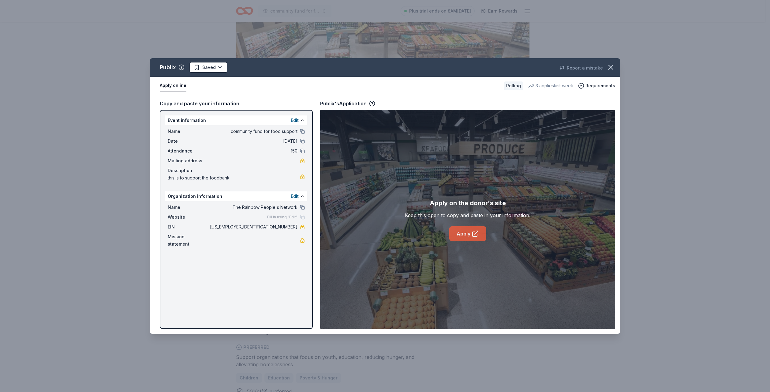
click at [456, 237] on link "Apply" at bounding box center [467, 233] width 37 height 15
click at [611, 66] on icon "button" at bounding box center [611, 67] width 9 height 9
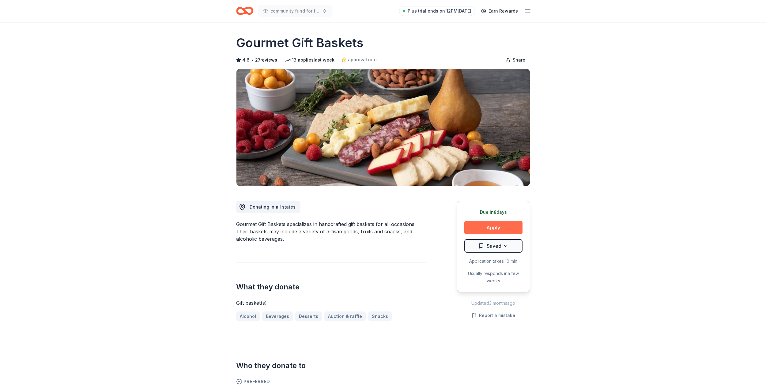
click at [495, 228] on button "Apply" at bounding box center [493, 227] width 58 height 13
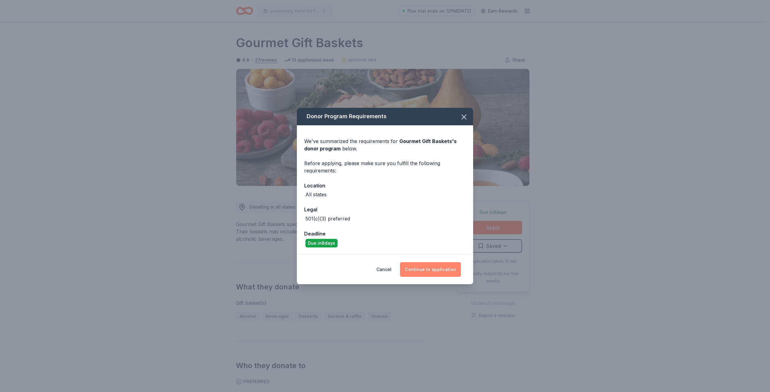
click at [432, 269] on button "Continue to application" at bounding box center [430, 269] width 61 height 15
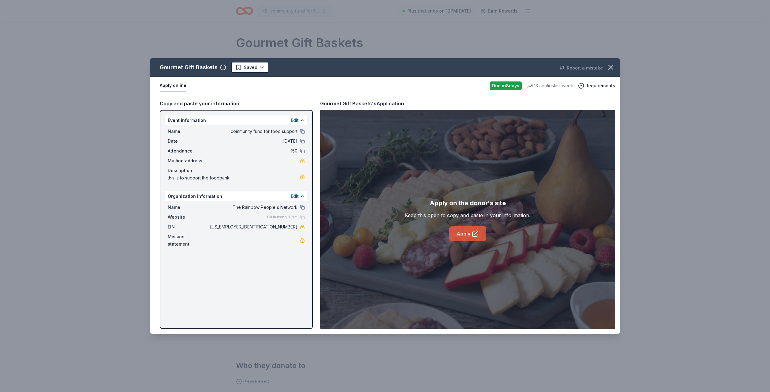
click at [461, 230] on link "Apply" at bounding box center [467, 233] width 37 height 15
click at [614, 66] on icon "button" at bounding box center [611, 67] width 9 height 9
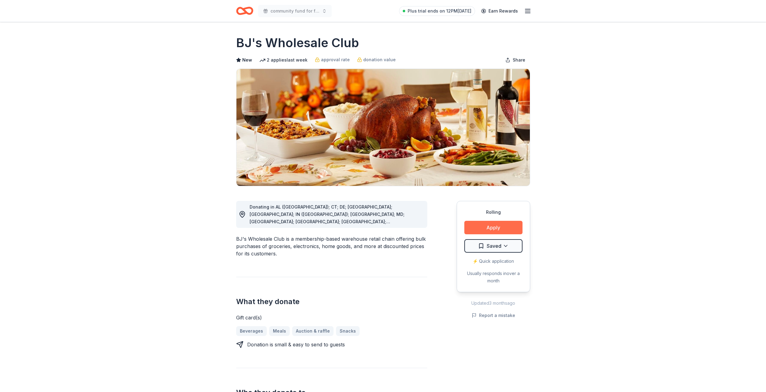
click at [486, 224] on button "Apply" at bounding box center [493, 227] width 58 height 13
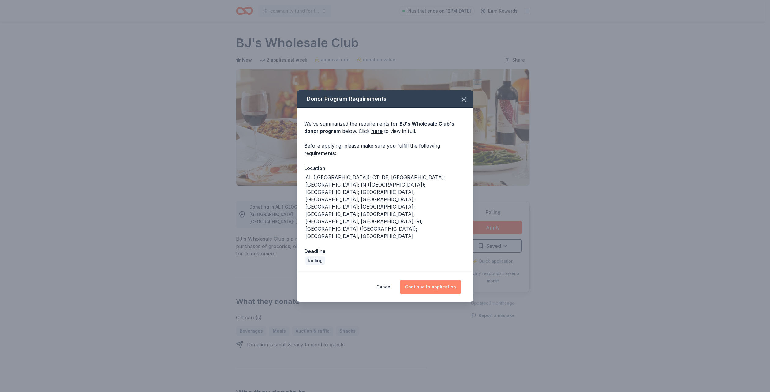
click at [431, 279] on button "Continue to application" at bounding box center [430, 286] width 61 height 15
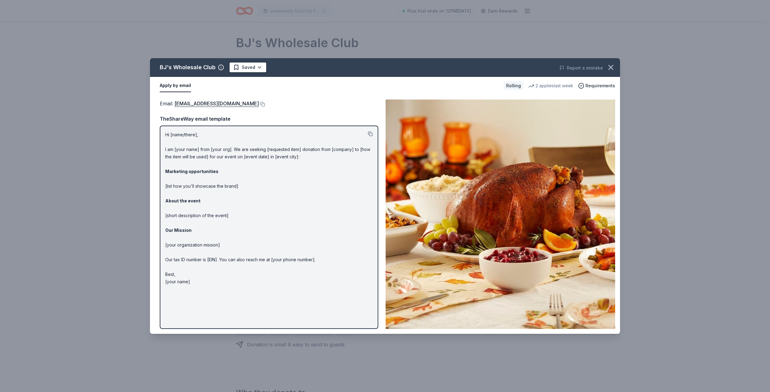
click at [371, 133] on button at bounding box center [370, 133] width 5 height 5
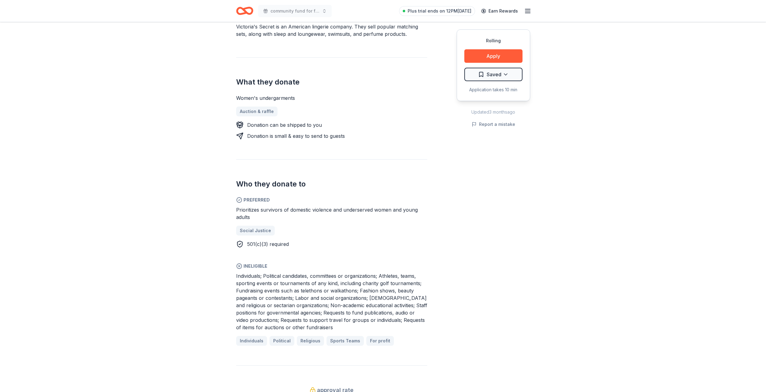
scroll to position [214, 0]
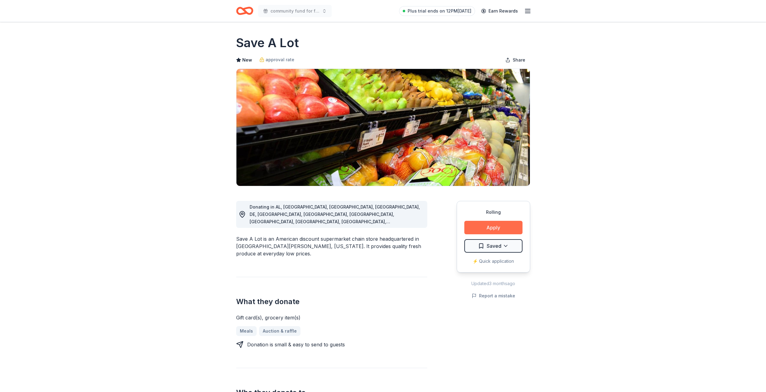
click at [499, 222] on button "Apply" at bounding box center [493, 227] width 58 height 13
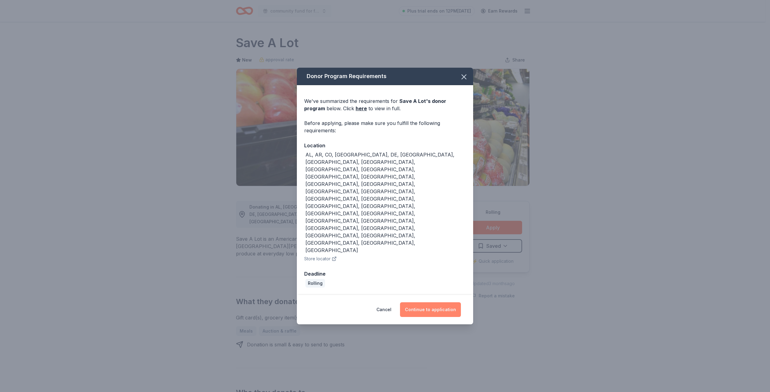
click at [439, 302] on button "Continue to application" at bounding box center [430, 309] width 61 height 15
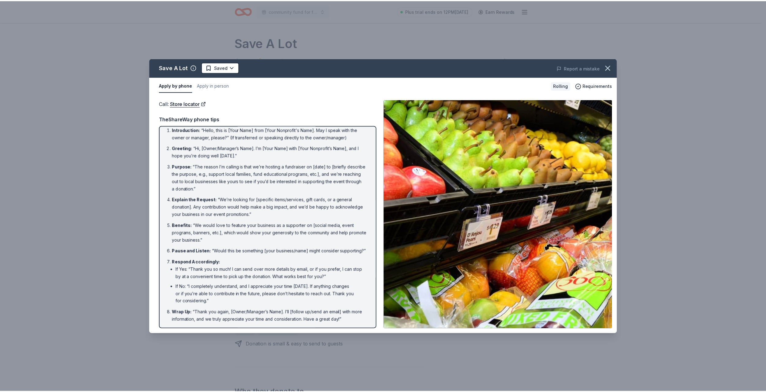
scroll to position [12, 0]
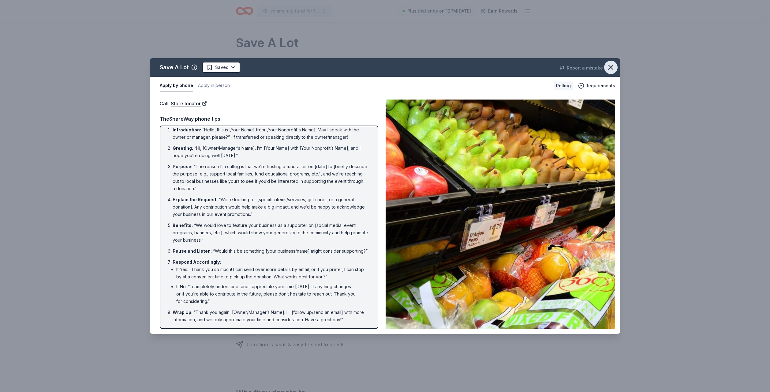
click at [612, 66] on icon "button" at bounding box center [611, 67] width 9 height 9
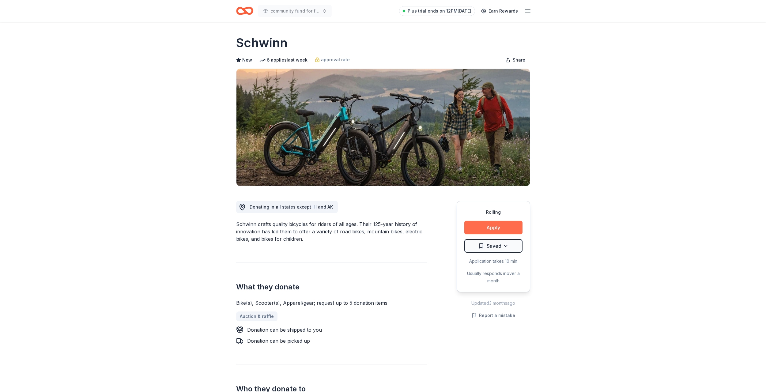
click at [492, 223] on button "Apply" at bounding box center [493, 227] width 58 height 13
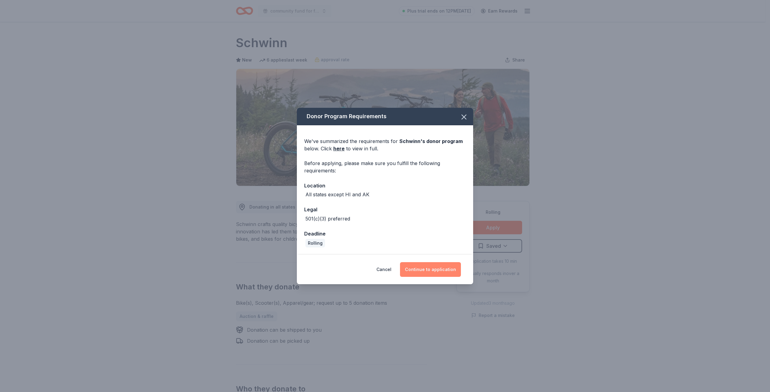
click at [441, 272] on button "Continue to application" at bounding box center [430, 269] width 61 height 15
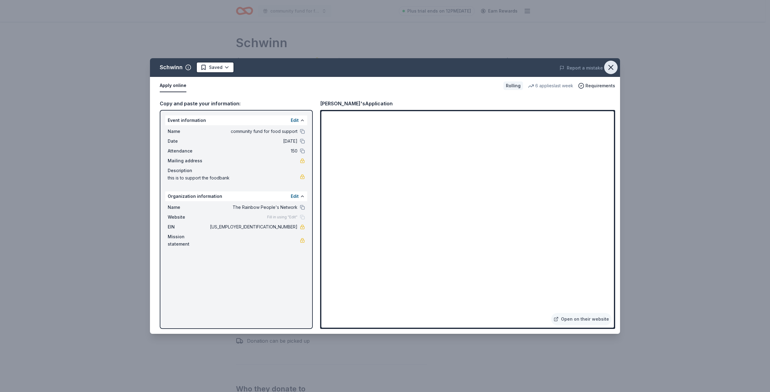
click at [612, 68] on icon "button" at bounding box center [611, 67] width 9 height 9
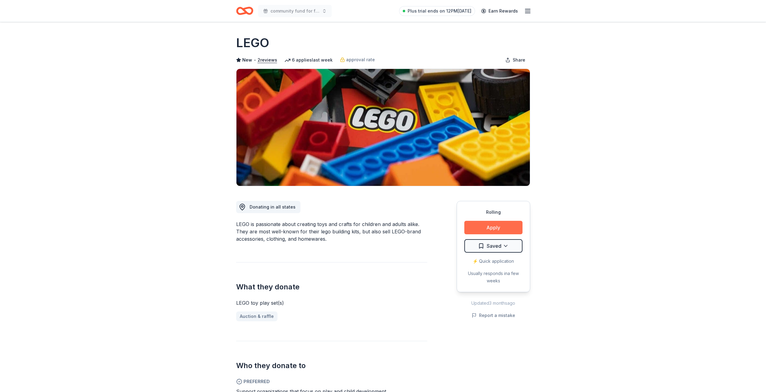
click at [494, 226] on button "Apply" at bounding box center [493, 227] width 58 height 13
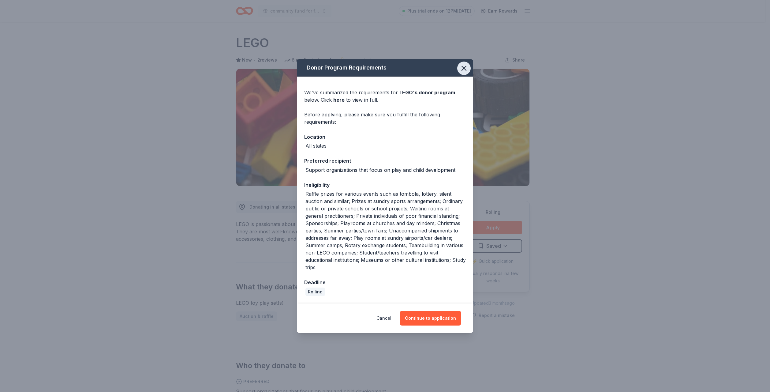
click at [467, 68] on icon "button" at bounding box center [464, 68] width 9 height 9
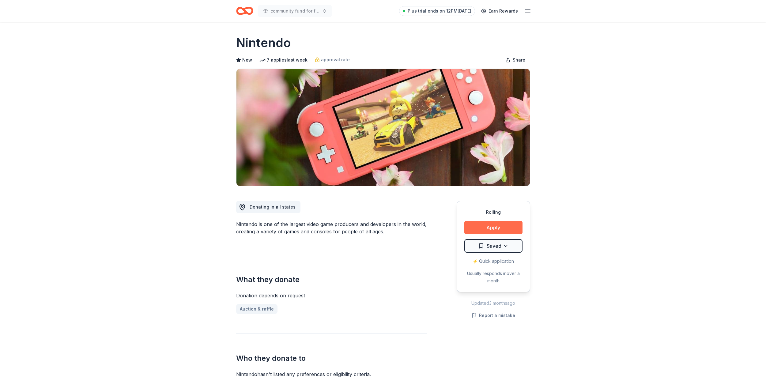
click at [489, 228] on button "Apply" at bounding box center [493, 227] width 58 height 13
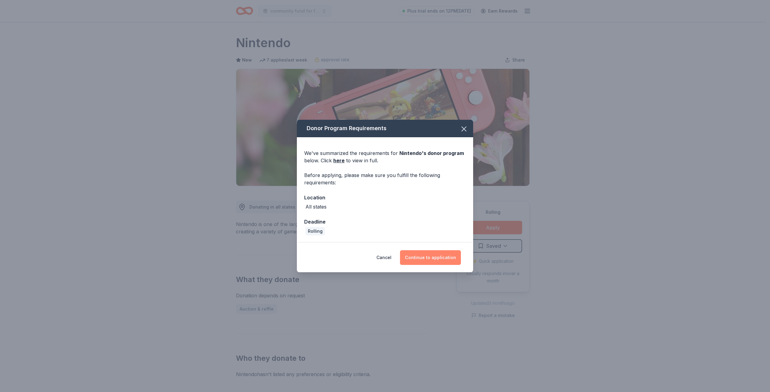
click at [428, 262] on button "Continue to application" at bounding box center [430, 257] width 61 height 15
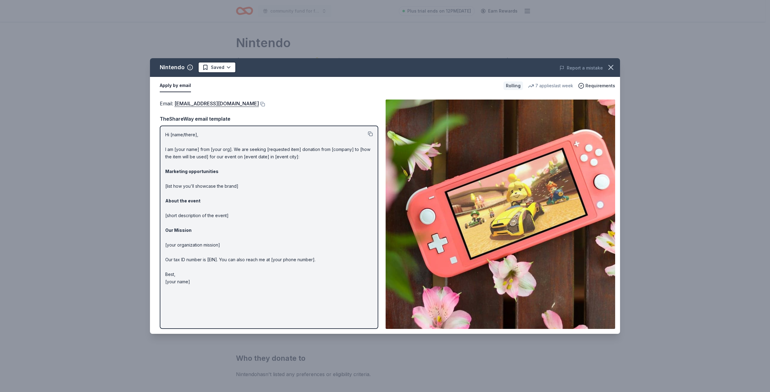
click at [369, 133] on button at bounding box center [370, 133] width 5 height 5
click at [497, 68] on div "Report a mistake" at bounding box center [528, 67] width 183 height 17
click at [265, 102] on button at bounding box center [262, 104] width 6 height 5
